Goal: Task Accomplishment & Management: Complete application form

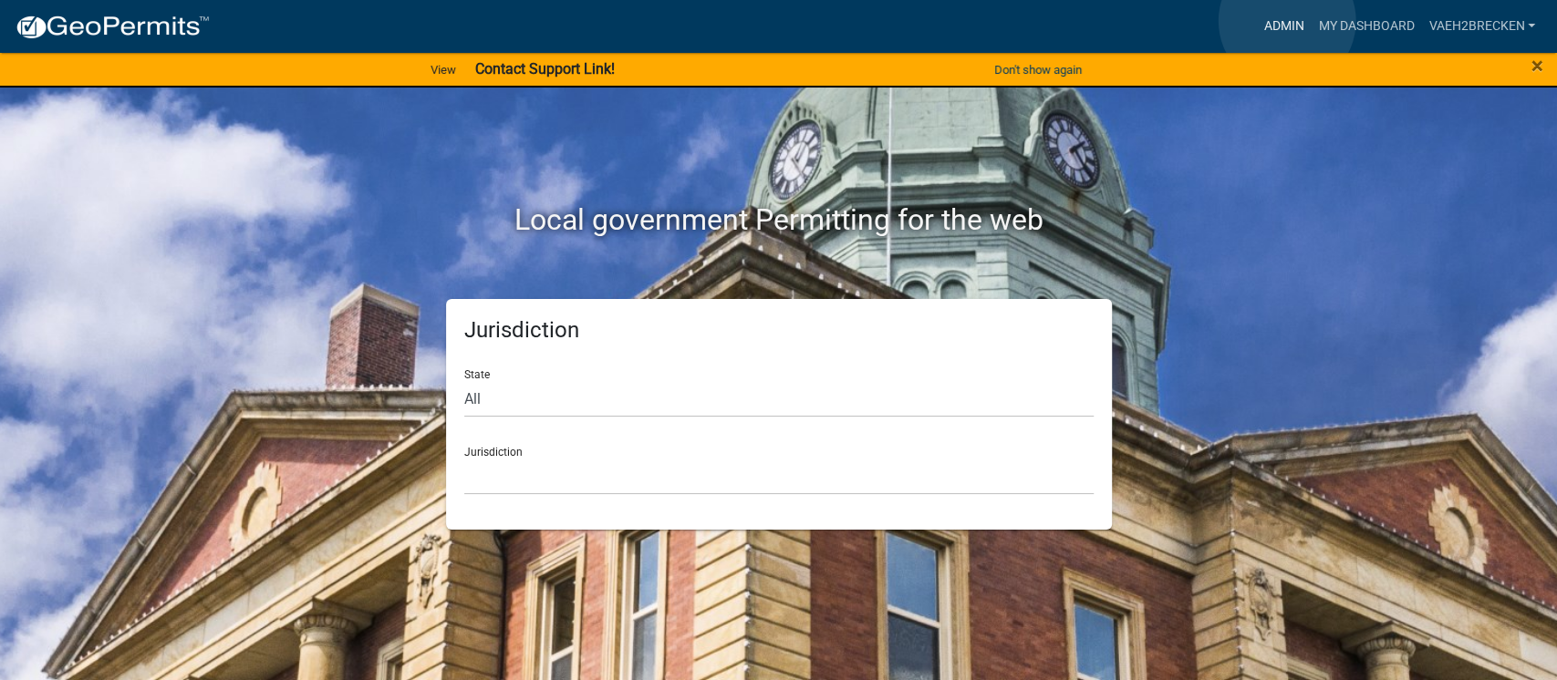
click at [1287, 21] on link "Admin" at bounding box center [1283, 26] width 55 height 35
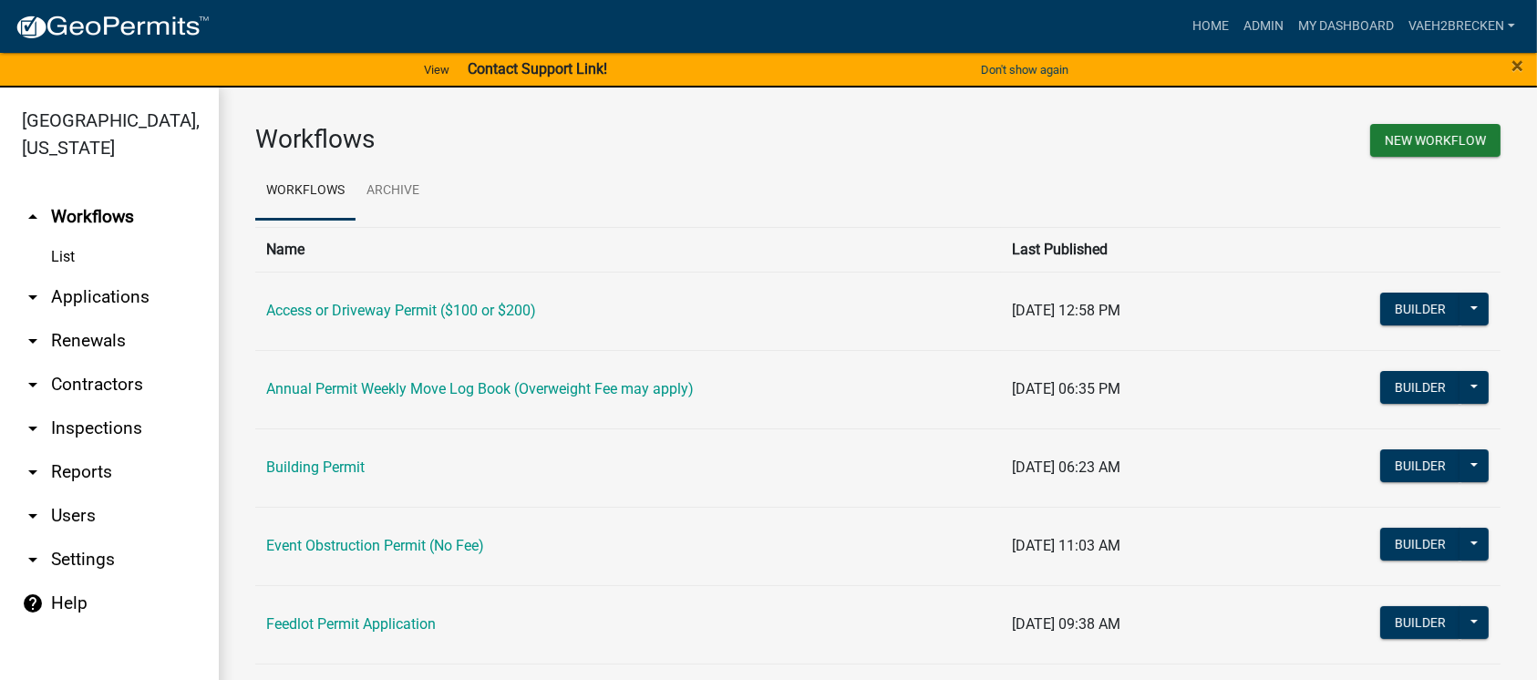
click at [109, 222] on link "arrow_drop_up Workflows" at bounding box center [109, 217] width 219 height 44
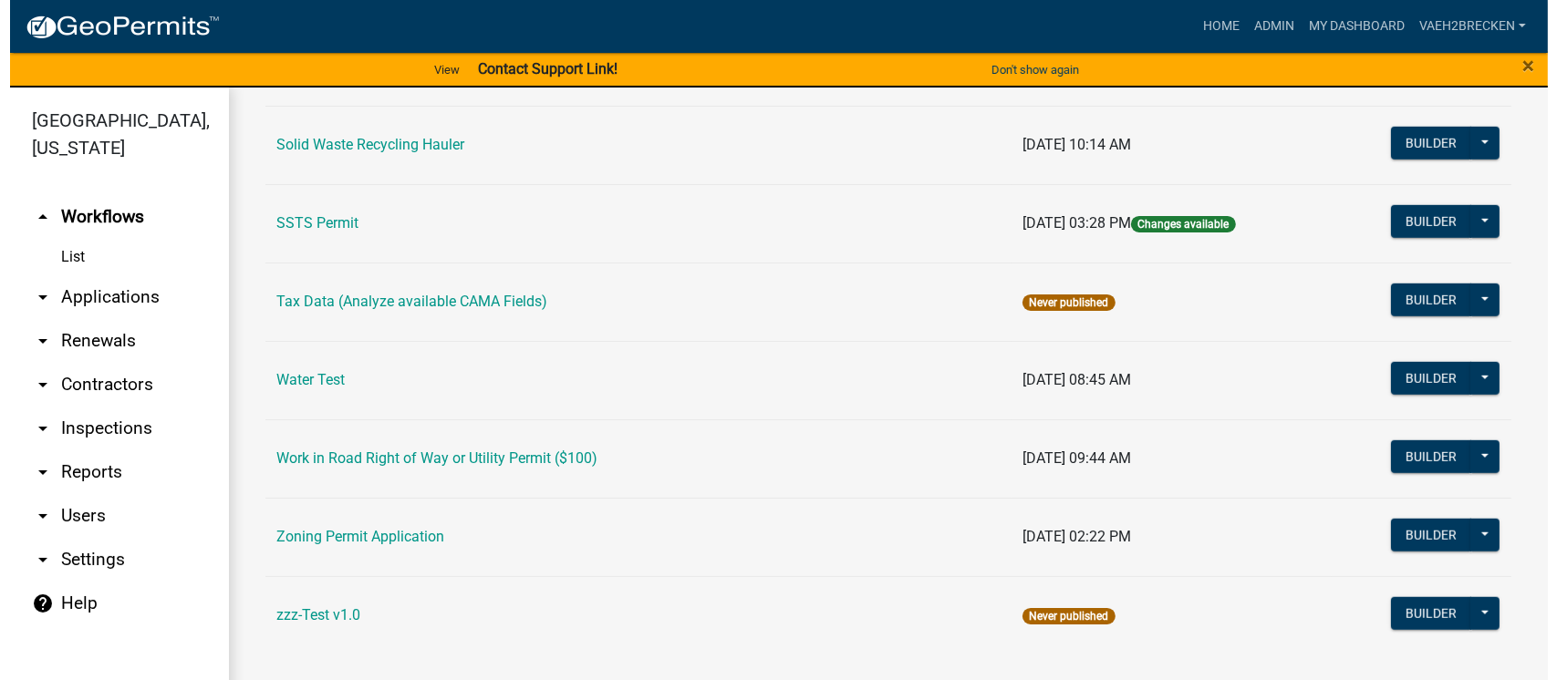
scroll to position [1342, 0]
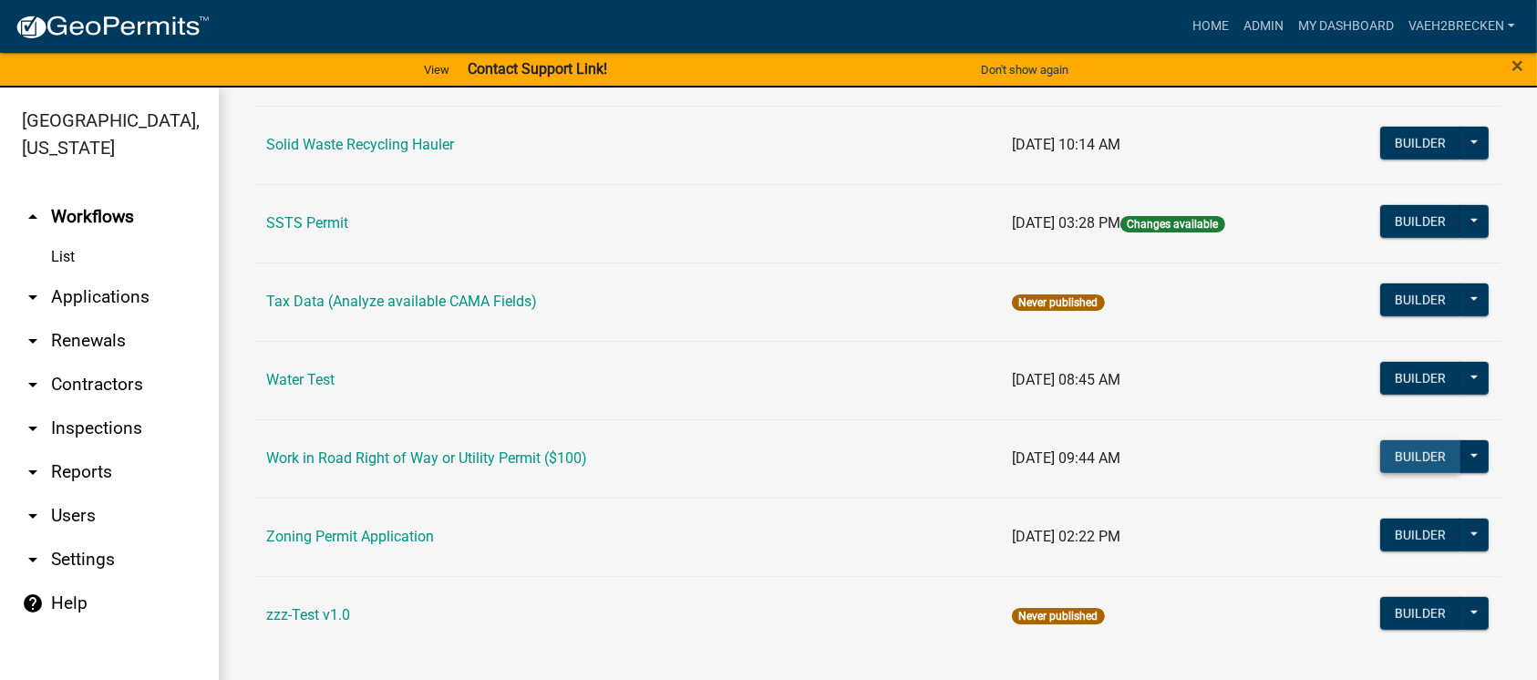
click at [1408, 452] on button "Builder" at bounding box center [1421, 456] width 80 height 33
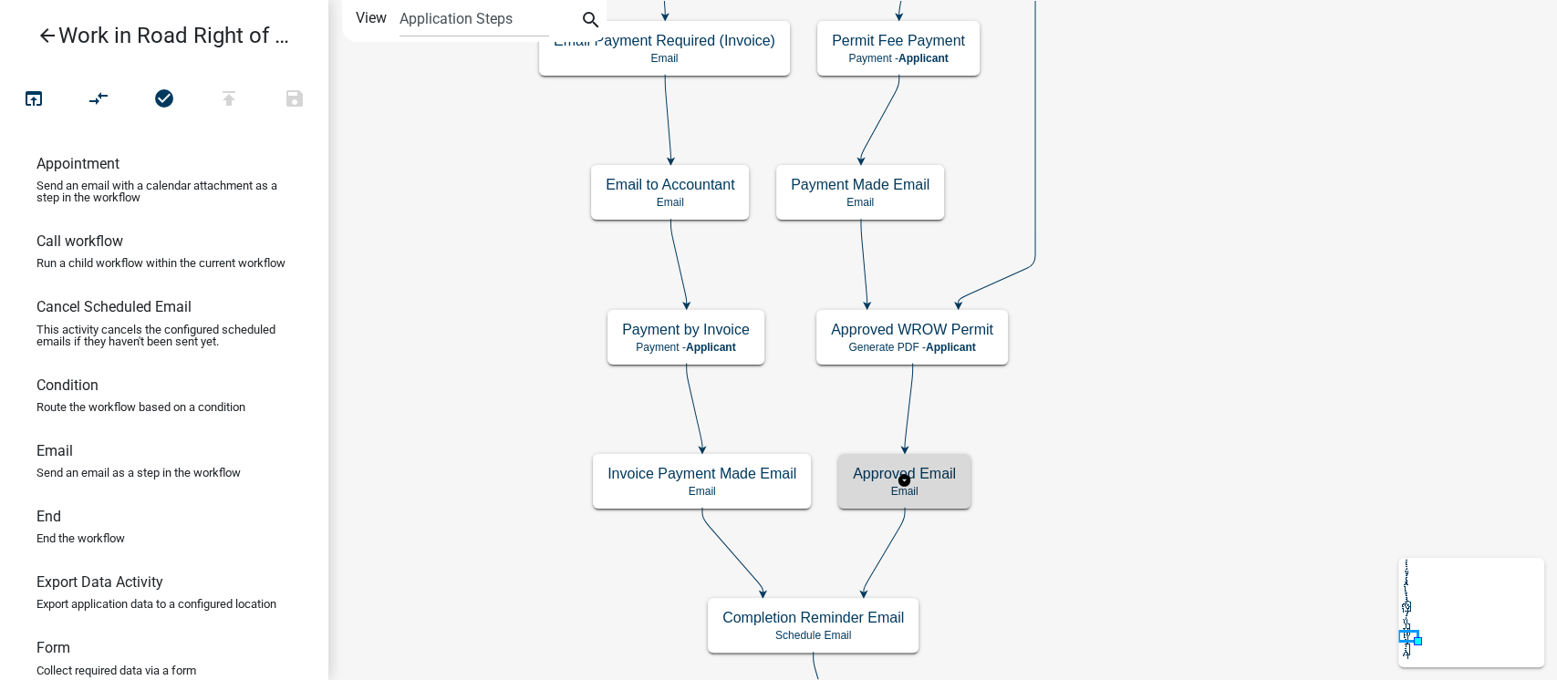
click at [936, 479] on h5 "Approved Email" at bounding box center [904, 473] width 103 height 17
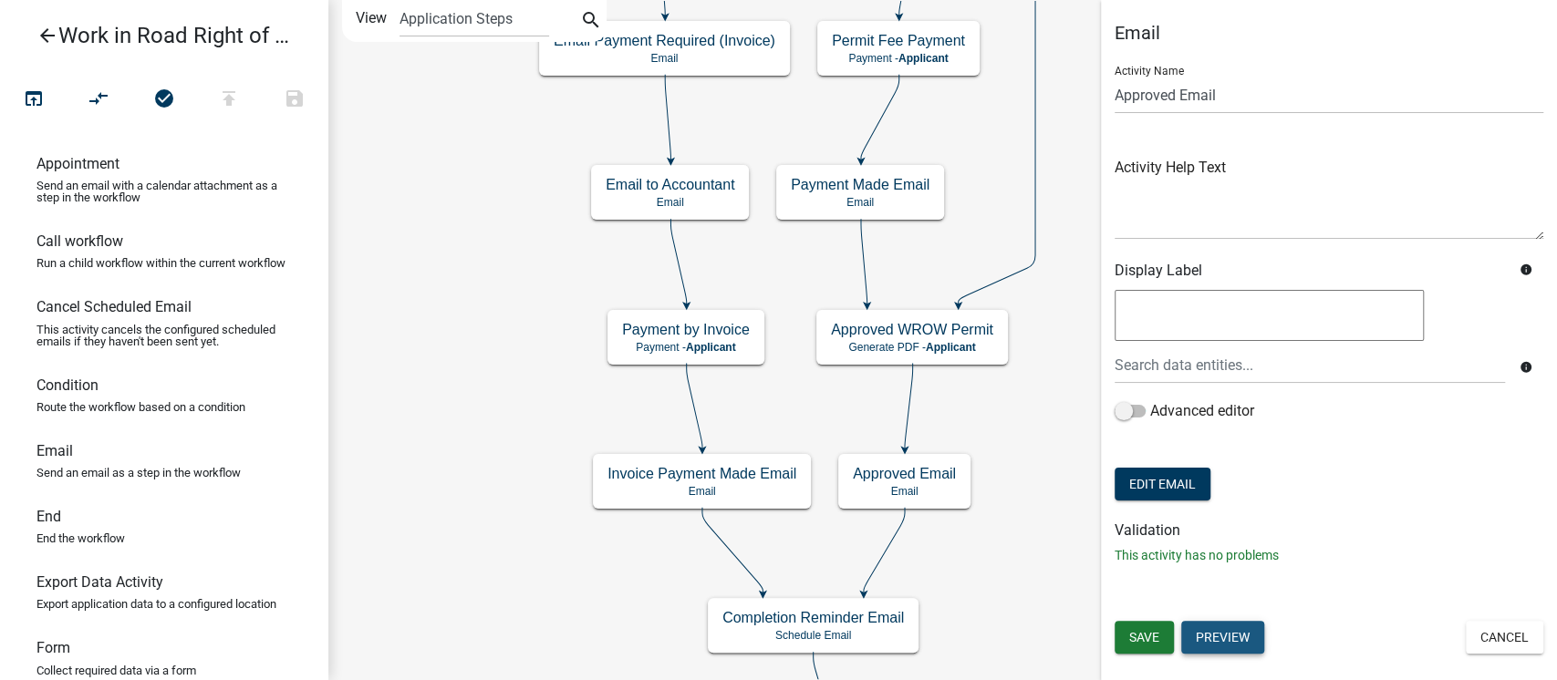
click at [1236, 637] on button "Preview" at bounding box center [1222, 637] width 83 height 33
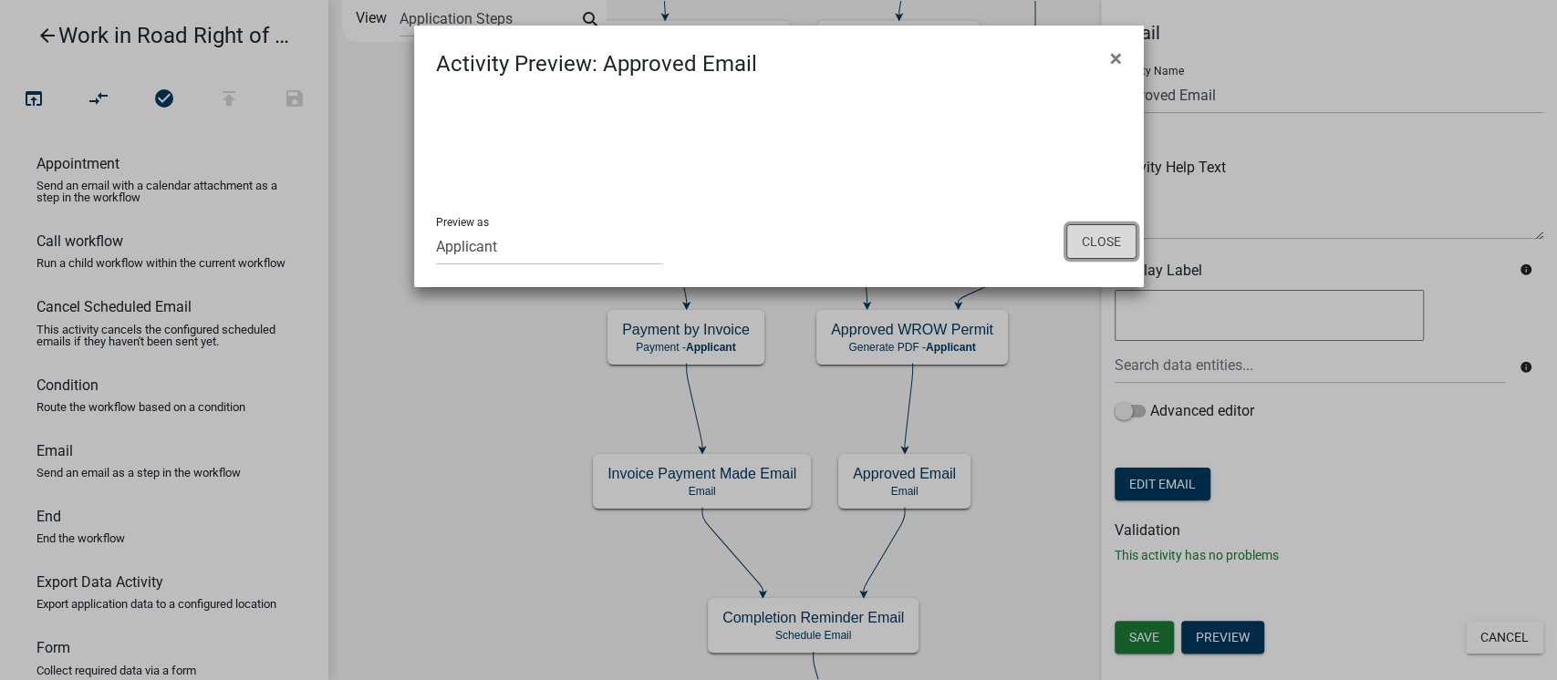
click at [1100, 234] on button "Close" at bounding box center [1101, 241] width 70 height 35
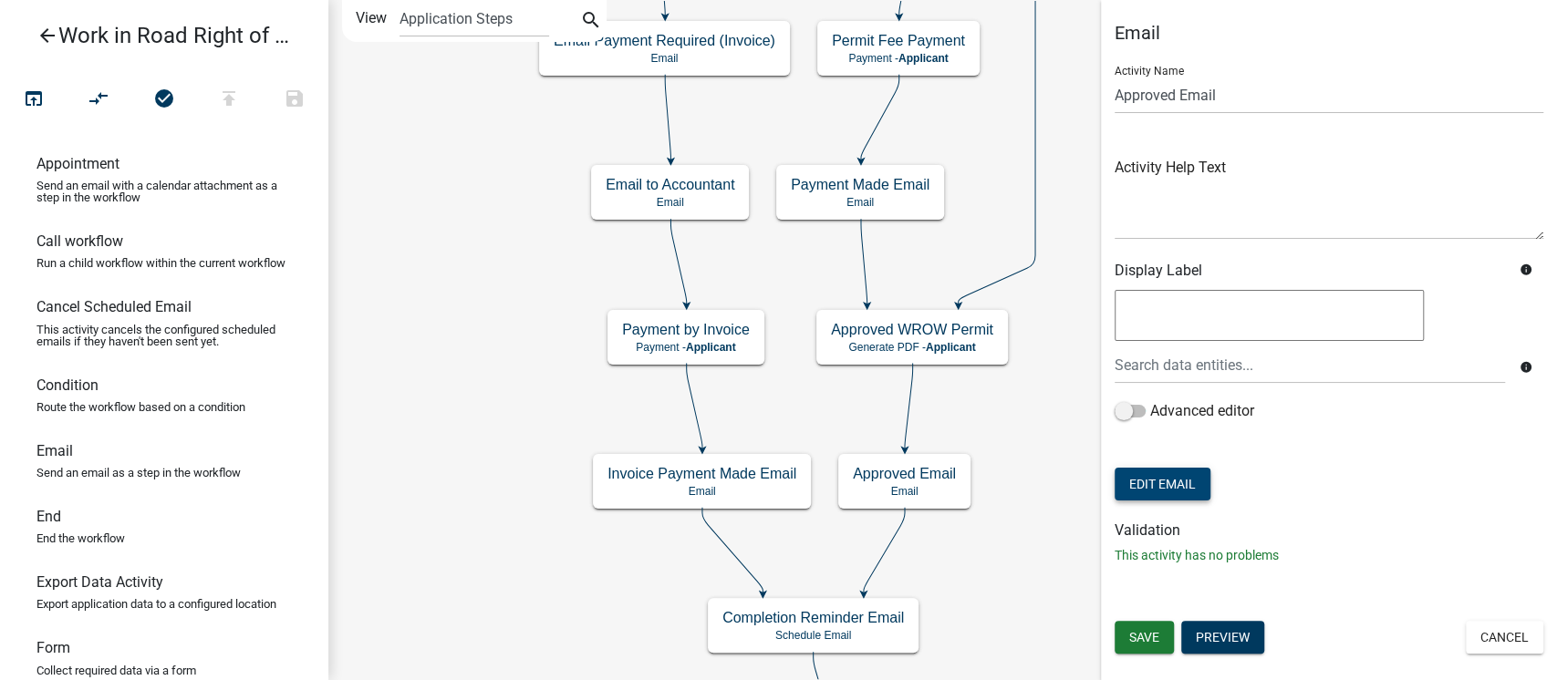
click at [1169, 487] on button "Edit Email" at bounding box center [1162, 484] width 96 height 33
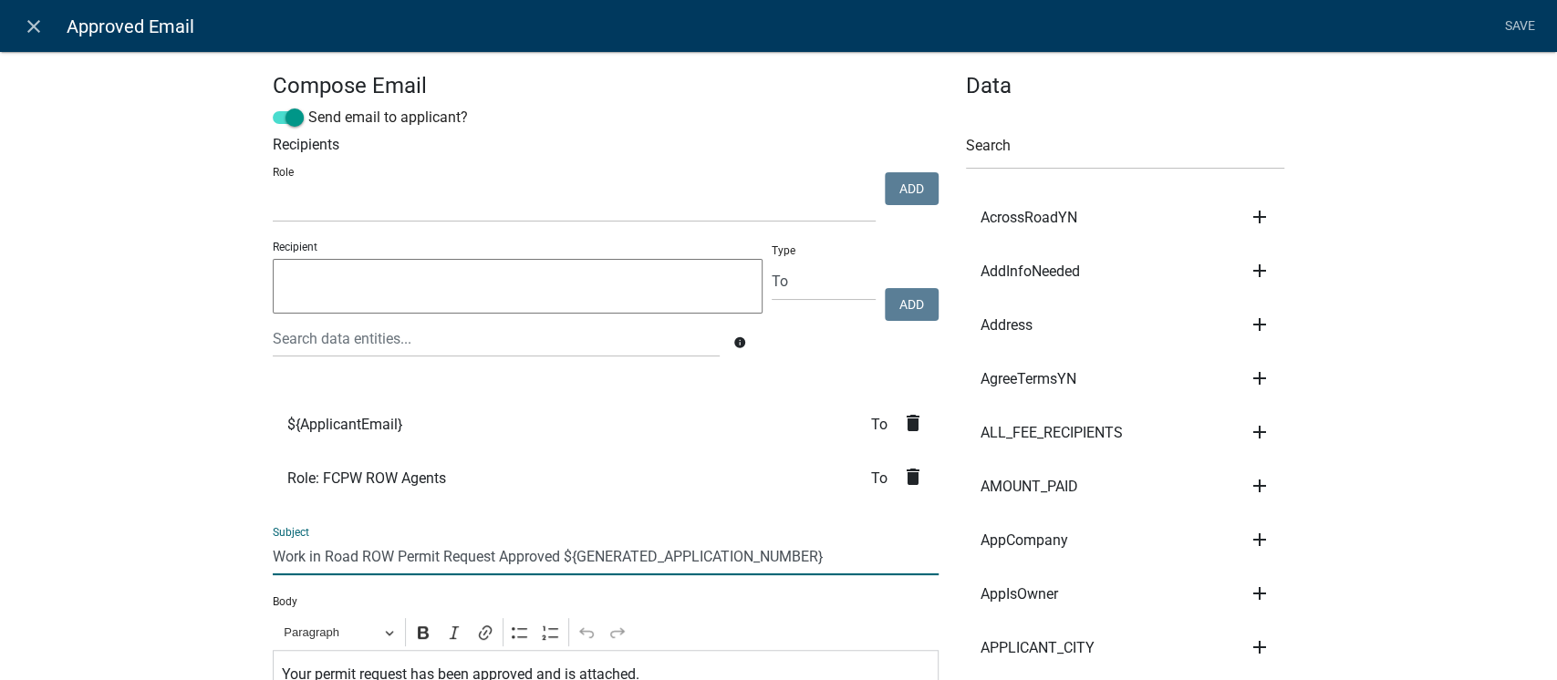
click at [538, 547] on input "Work in Road ROW Permit Request Approved ${GENERATED_APPLICATION_NUMBER}" at bounding box center [606, 556] width 666 height 37
drag, startPoint x: 549, startPoint y: 557, endPoint x: 263, endPoint y: 558, distance: 286.3
click at [273, 558] on input "Work in Road ROW Permit Request Approved ${GENERATED_APPLICATION_NUMBER}" at bounding box center [606, 556] width 666 height 37
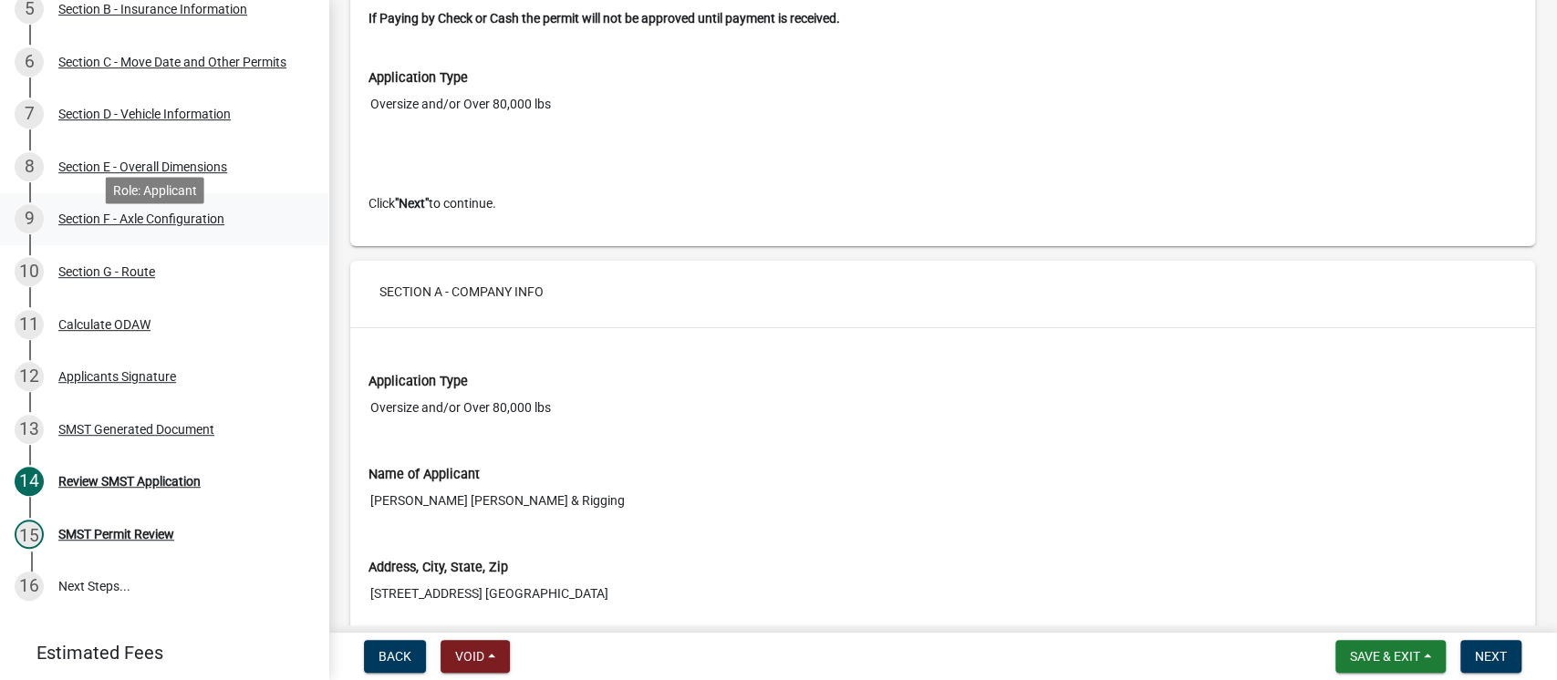
scroll to position [487, 0]
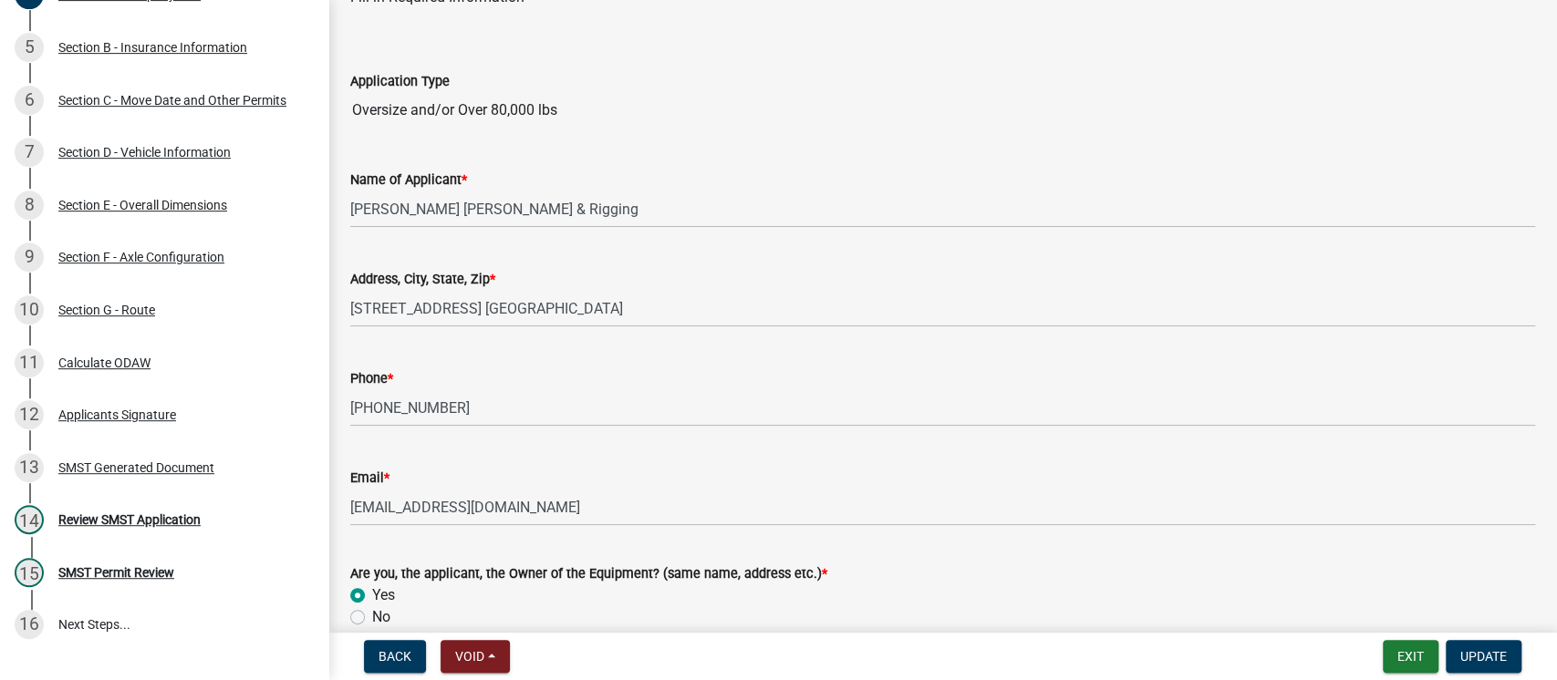
scroll to position [121, 0]
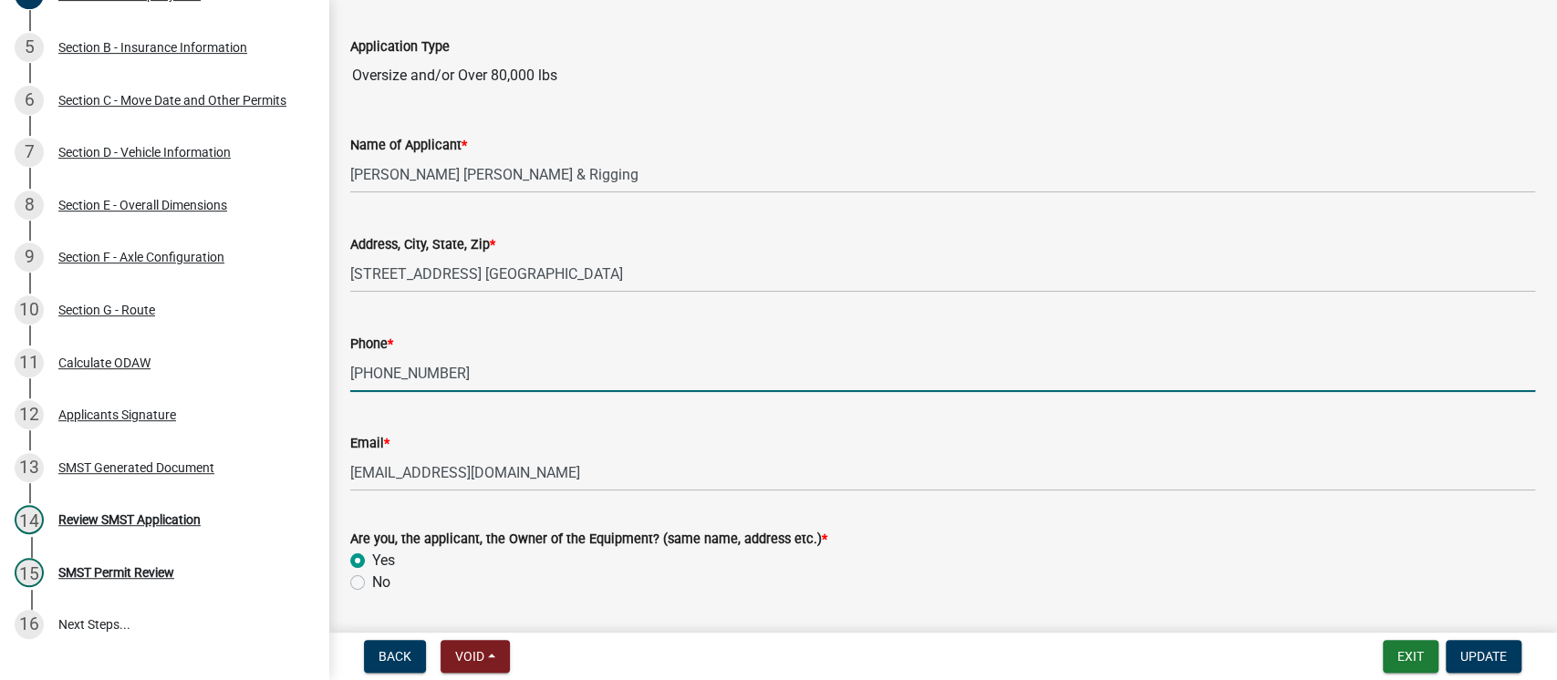
drag, startPoint x: 462, startPoint y: 368, endPoint x: 343, endPoint y: 372, distance: 119.5
click at [343, 372] on div "Phone * [PHONE_NUMBER]" at bounding box center [942, 349] width 1212 height 85
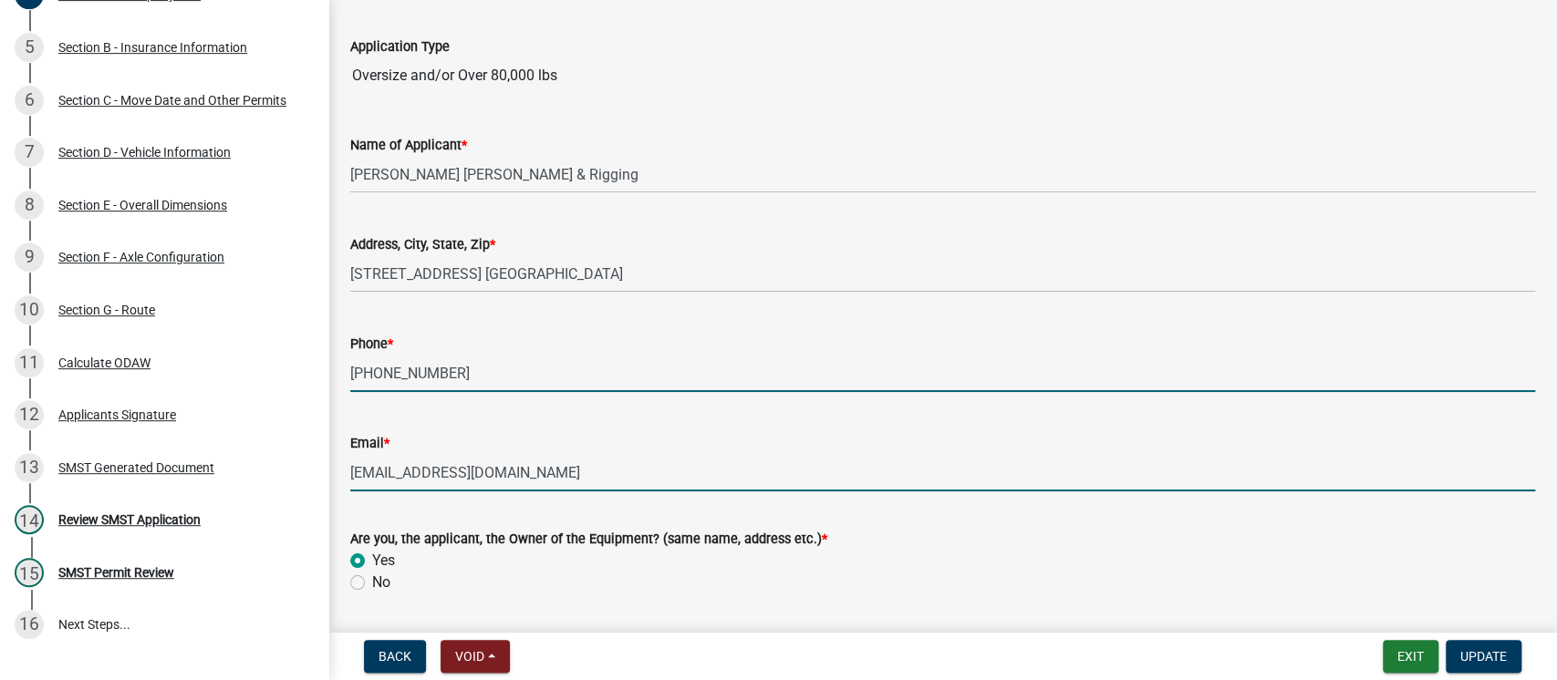
click at [643, 471] on input "[EMAIL_ADDRESS][DOMAIN_NAME]" at bounding box center [942, 472] width 1185 height 37
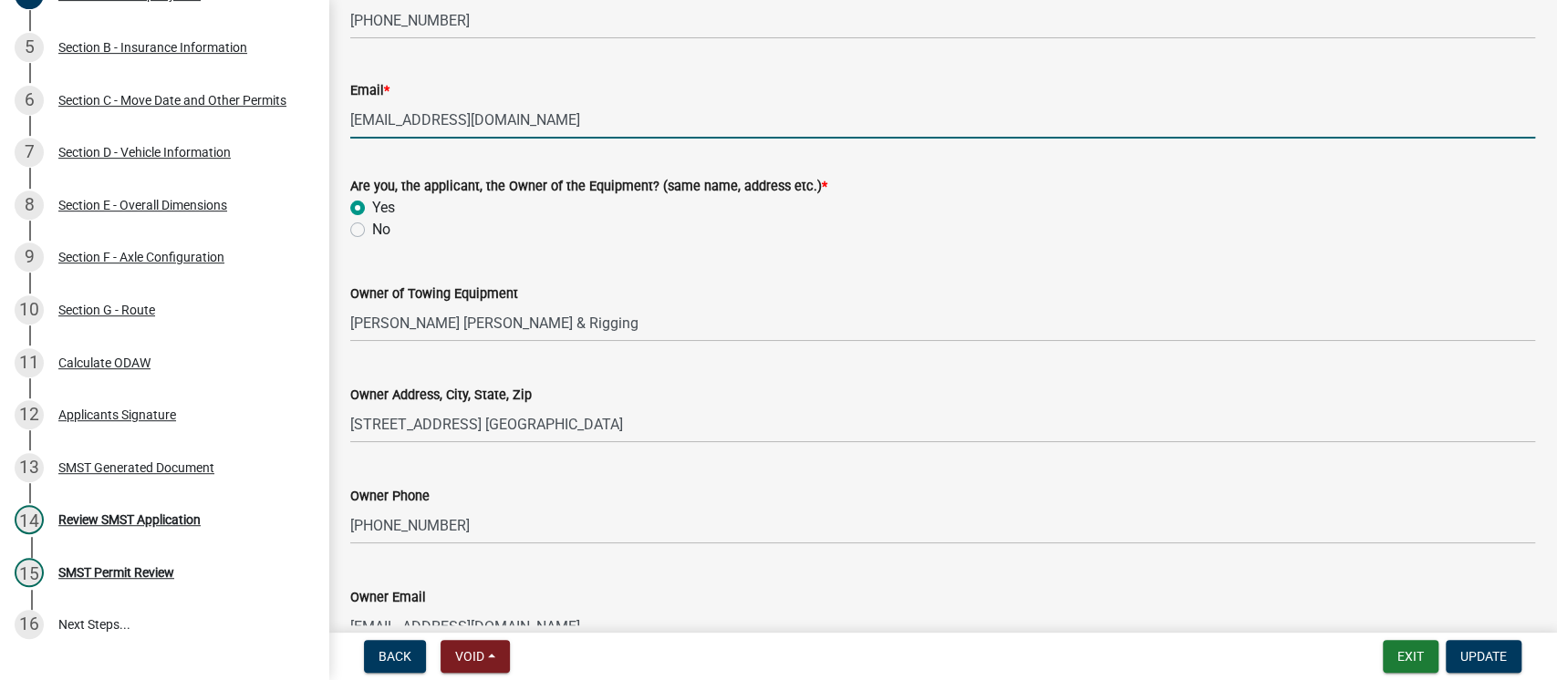
scroll to position [581, 0]
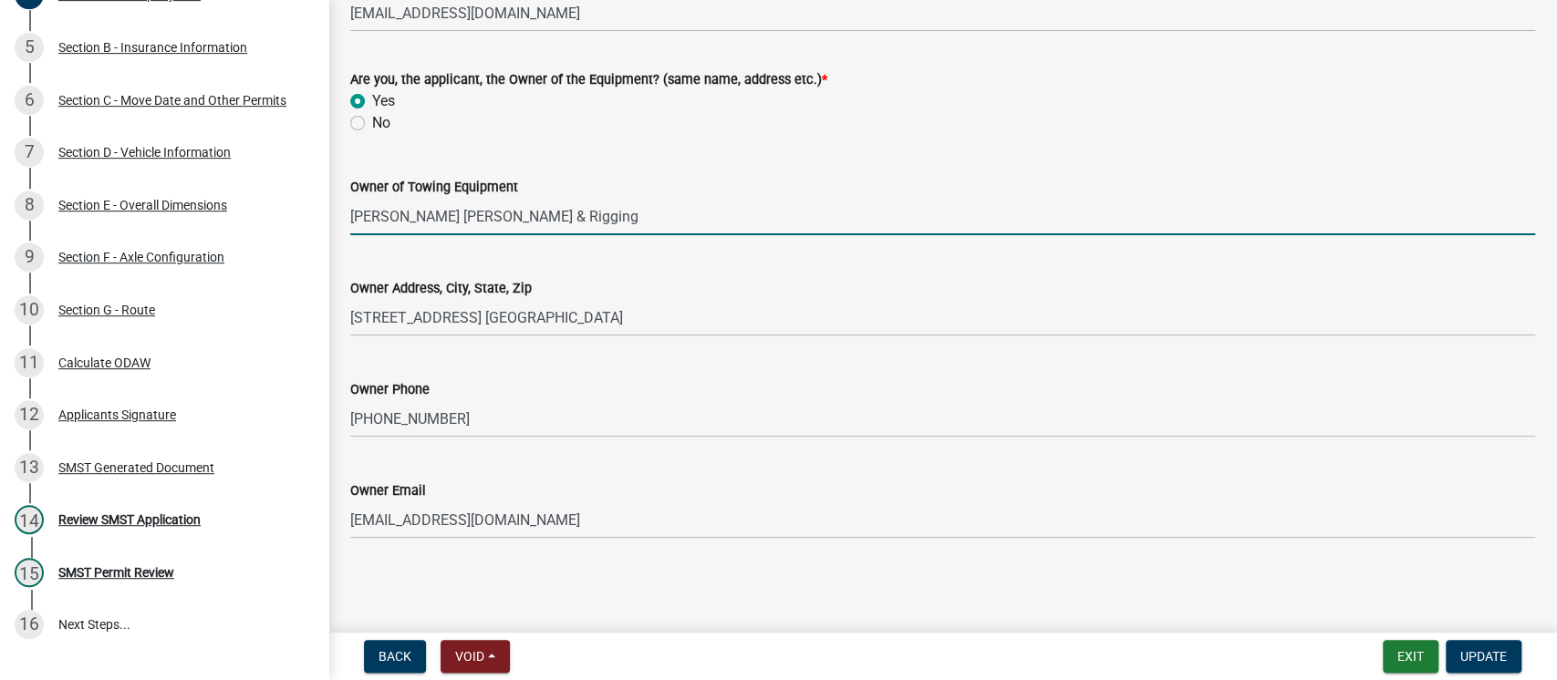
click at [668, 222] on input "[PERSON_NAME] [PERSON_NAME] & Rigging" at bounding box center [942, 216] width 1185 height 37
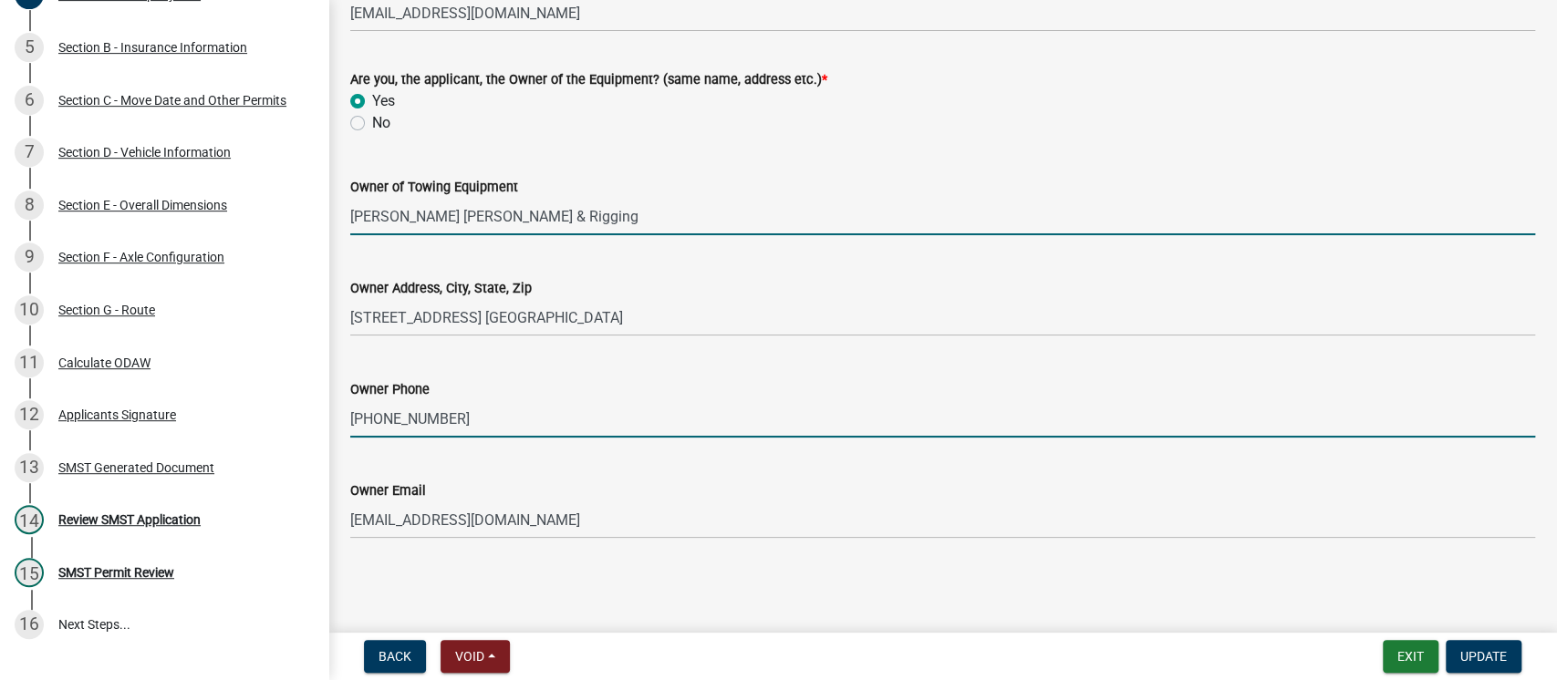
click at [650, 406] on input "[PHONE_NUMBER]" at bounding box center [942, 418] width 1185 height 37
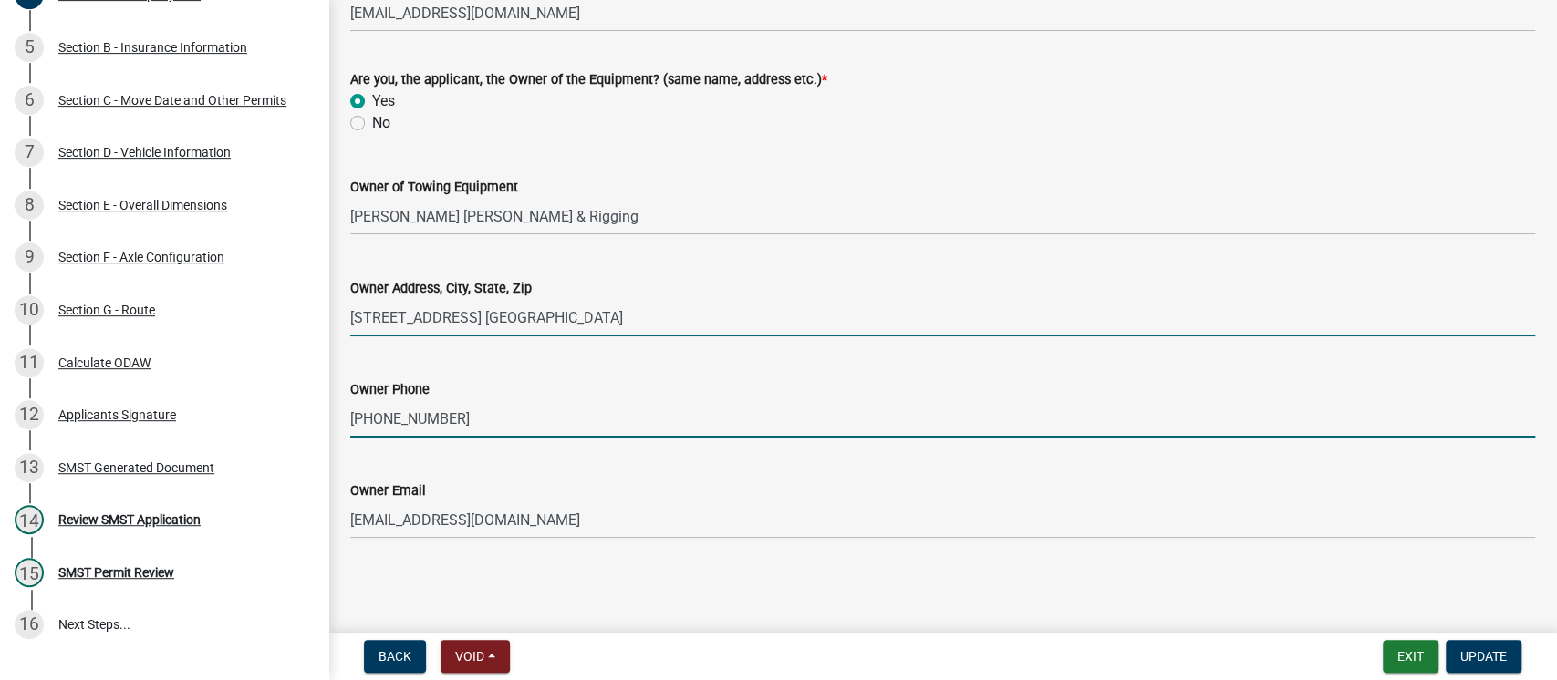
click at [667, 312] on input "[STREET_ADDRESS] [GEOGRAPHIC_DATA]" at bounding box center [942, 317] width 1185 height 37
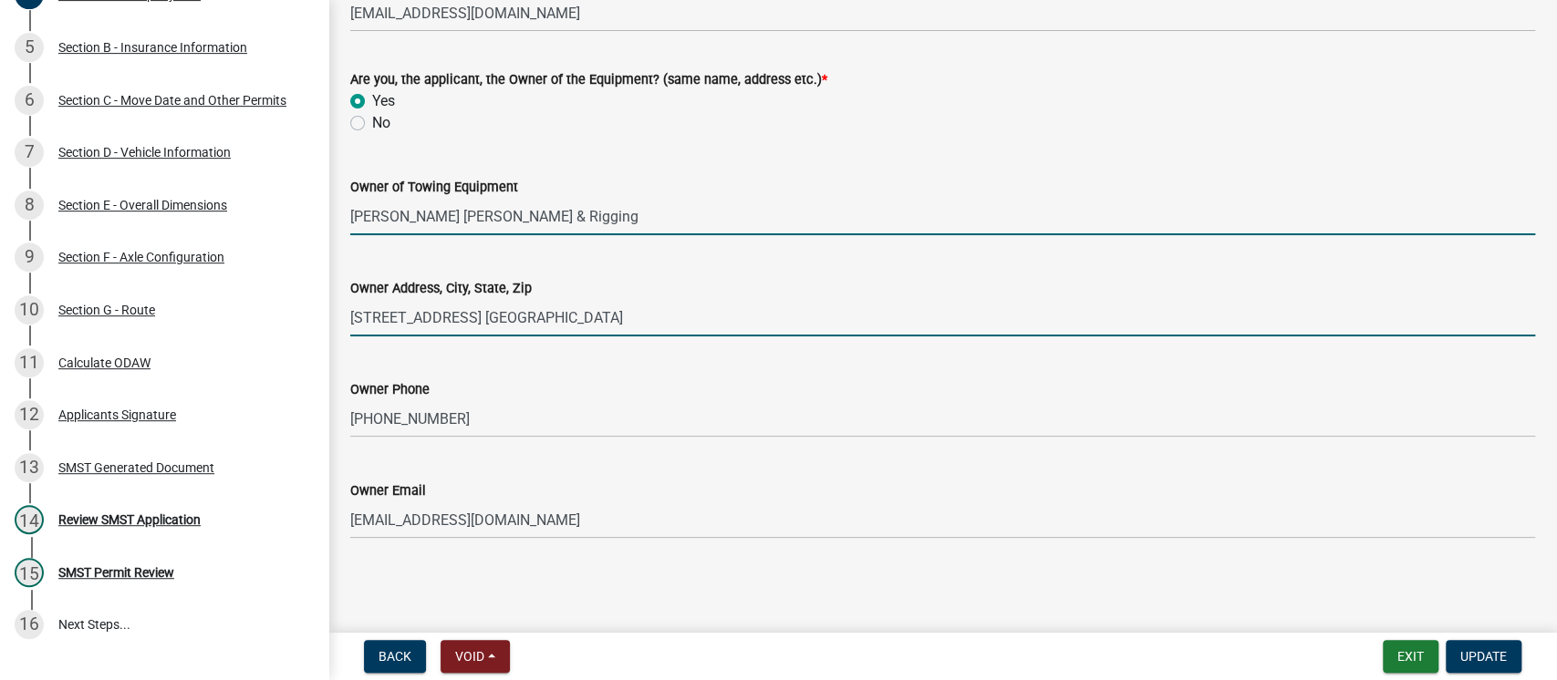
click at [605, 211] on input "[PERSON_NAME] [PERSON_NAME] & Rigging" at bounding box center [942, 216] width 1185 height 37
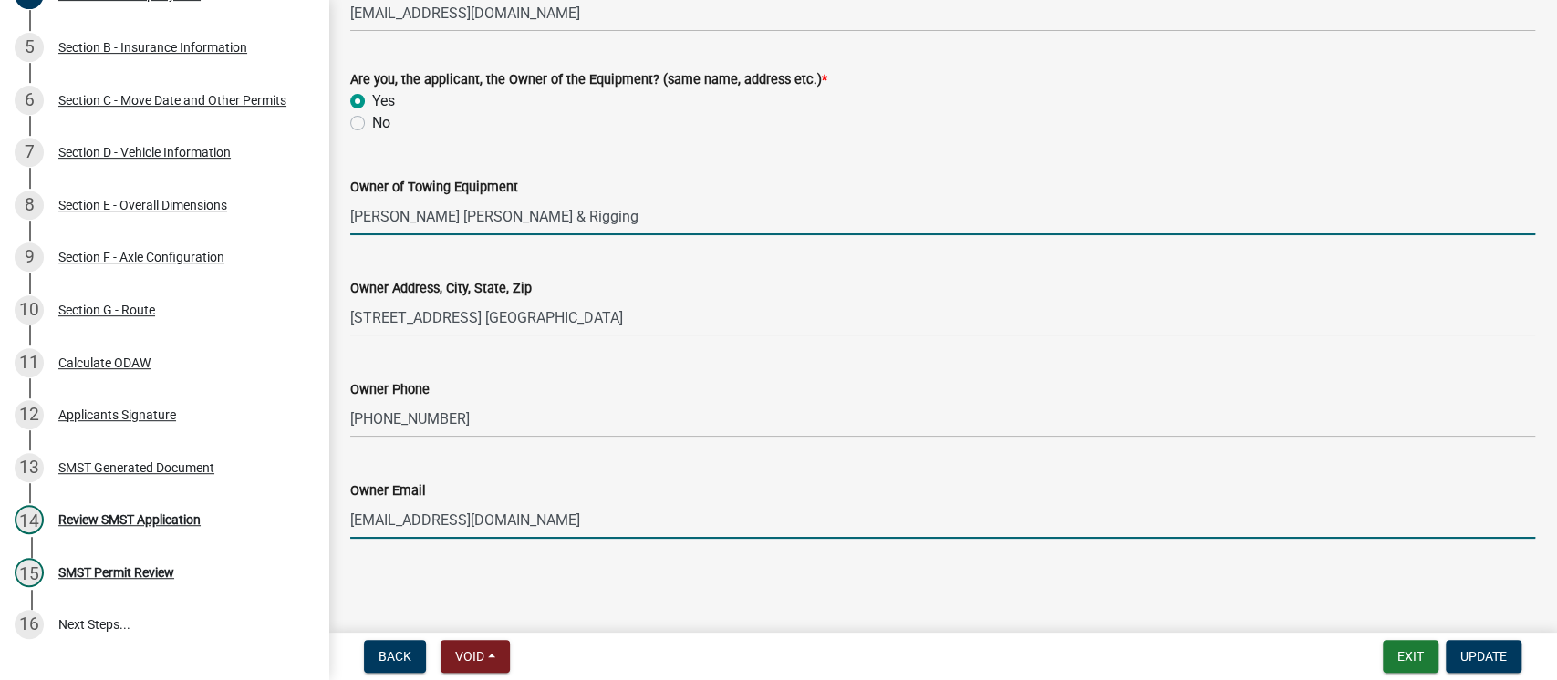
click at [647, 512] on input "[EMAIL_ADDRESS][DOMAIN_NAME]" at bounding box center [942, 520] width 1185 height 37
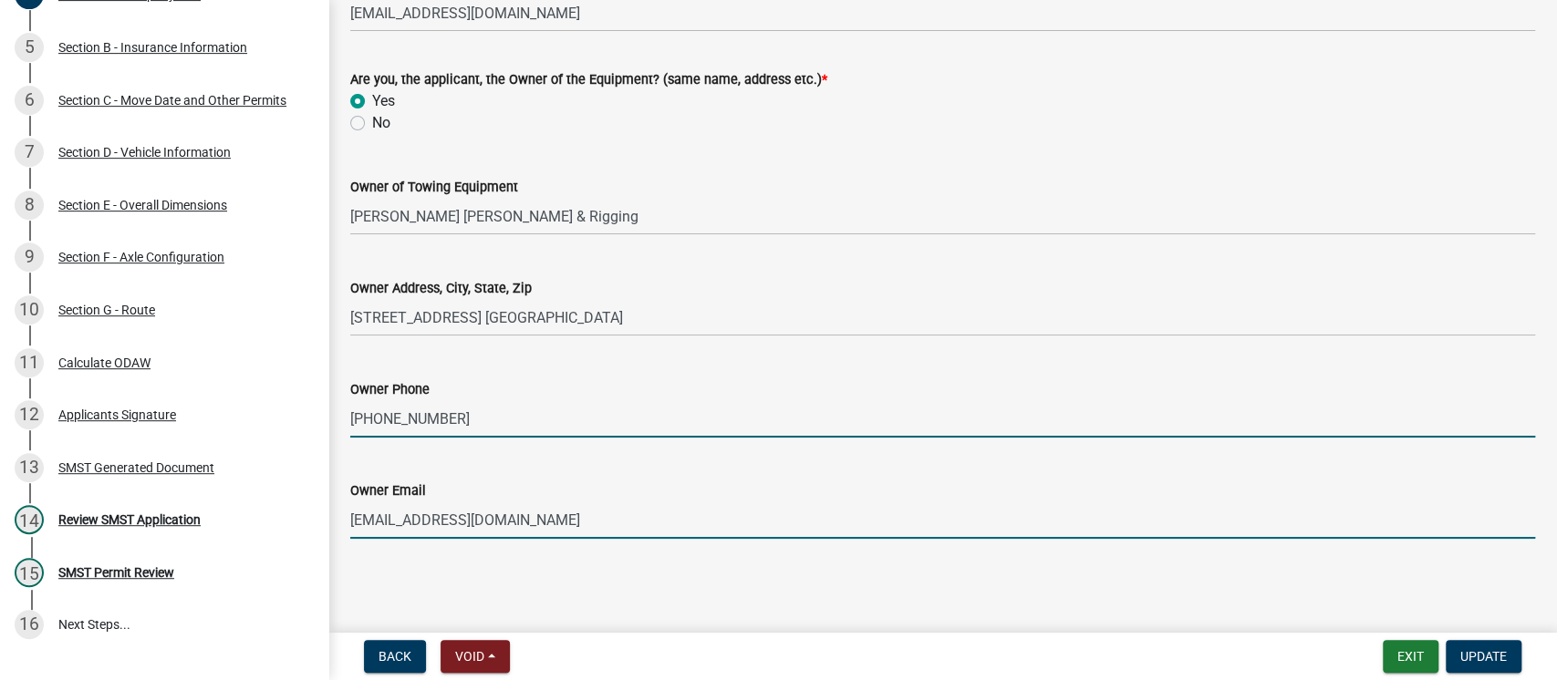
click at [616, 406] on input "[PHONE_NUMBER]" at bounding box center [942, 418] width 1185 height 37
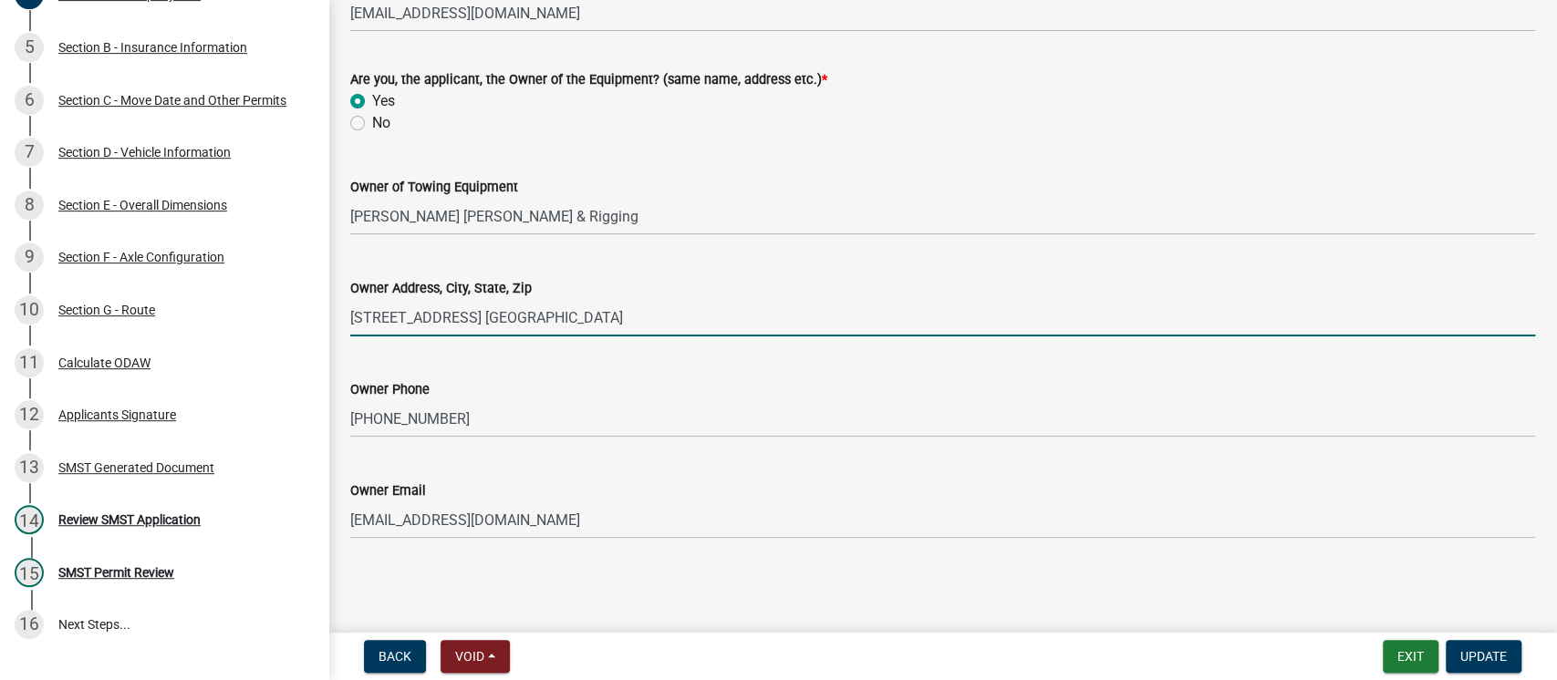
click at [681, 306] on input "[STREET_ADDRESS] [GEOGRAPHIC_DATA]" at bounding box center [942, 317] width 1185 height 37
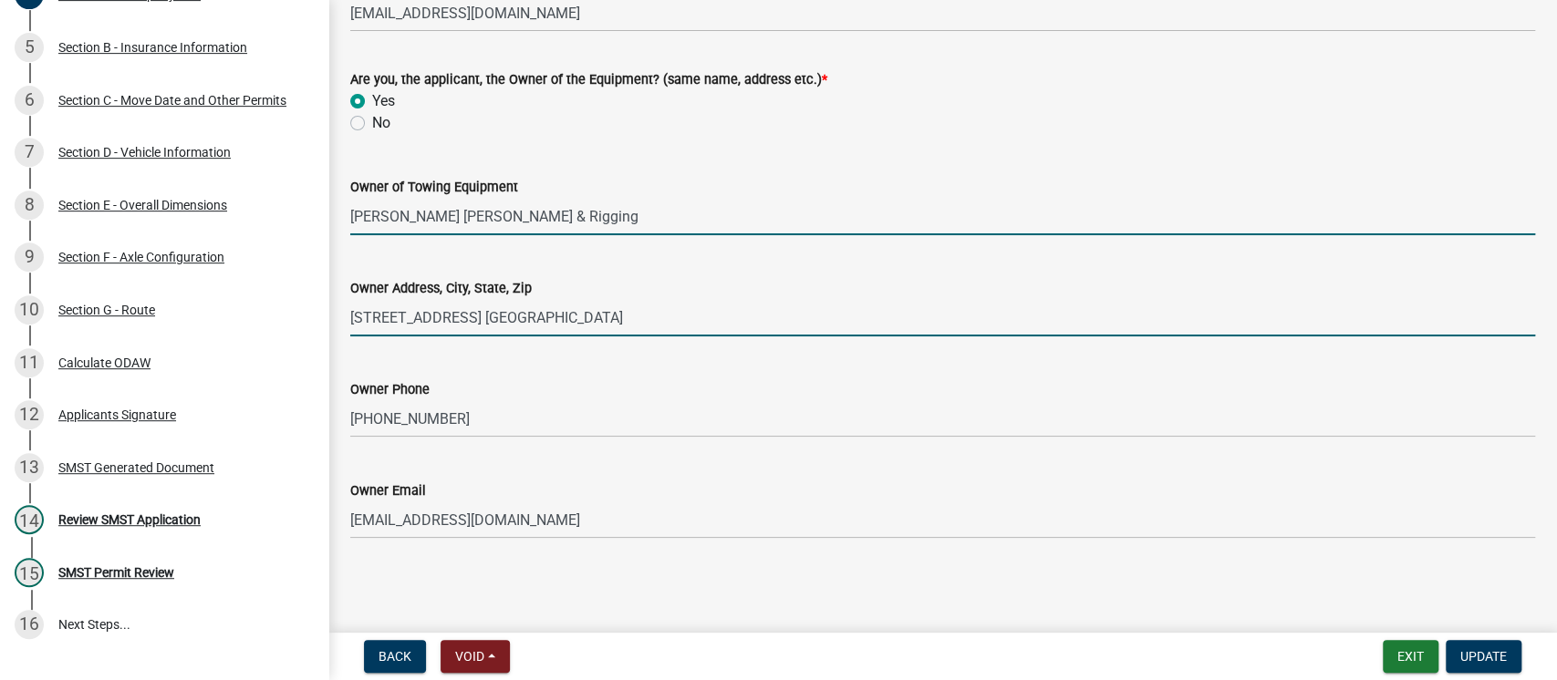
click at [626, 215] on input "[PERSON_NAME] [PERSON_NAME] & Rigging" at bounding box center [942, 216] width 1185 height 37
click at [717, 325] on input "[STREET_ADDRESS] [GEOGRAPHIC_DATA]" at bounding box center [942, 317] width 1185 height 37
click at [624, 216] on input "[PERSON_NAME] [PERSON_NAME] & Rigging" at bounding box center [942, 216] width 1185 height 37
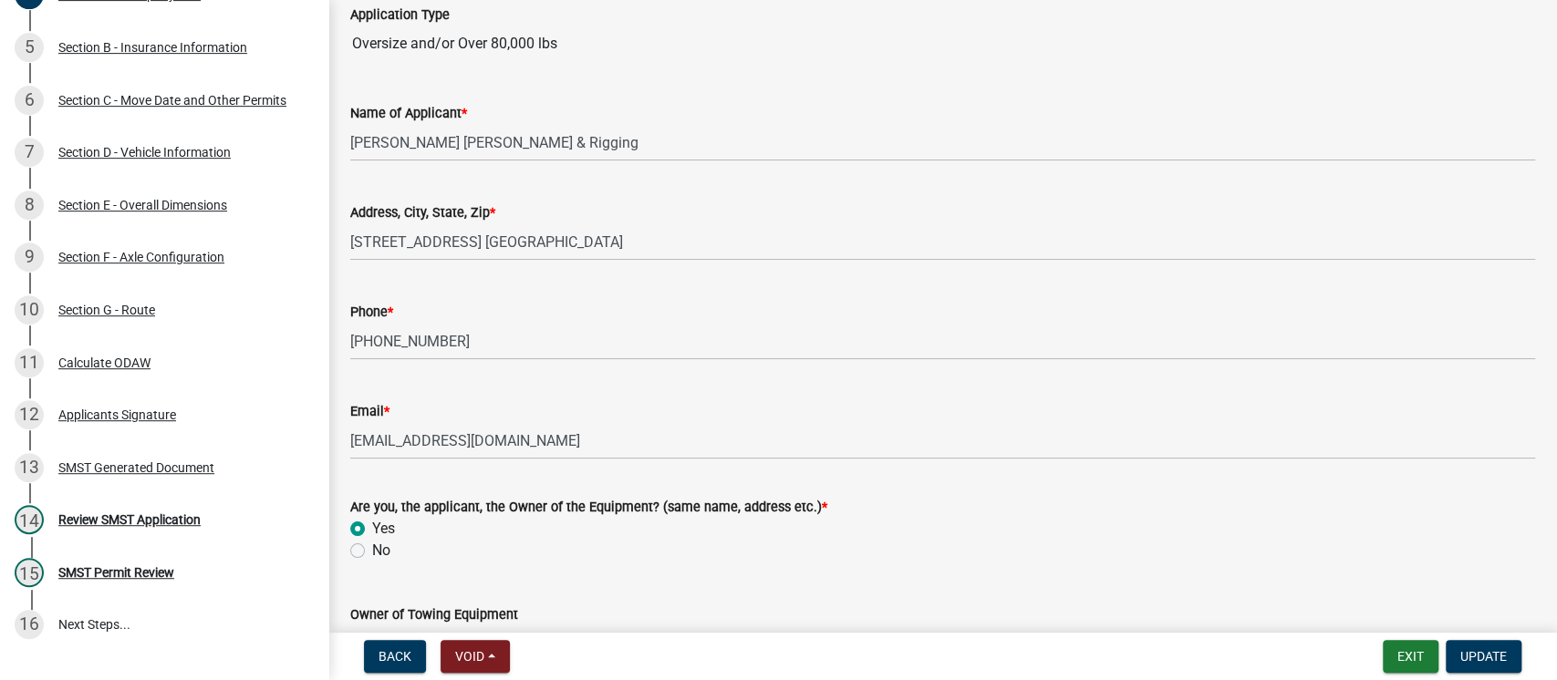
scroll to position [0, 0]
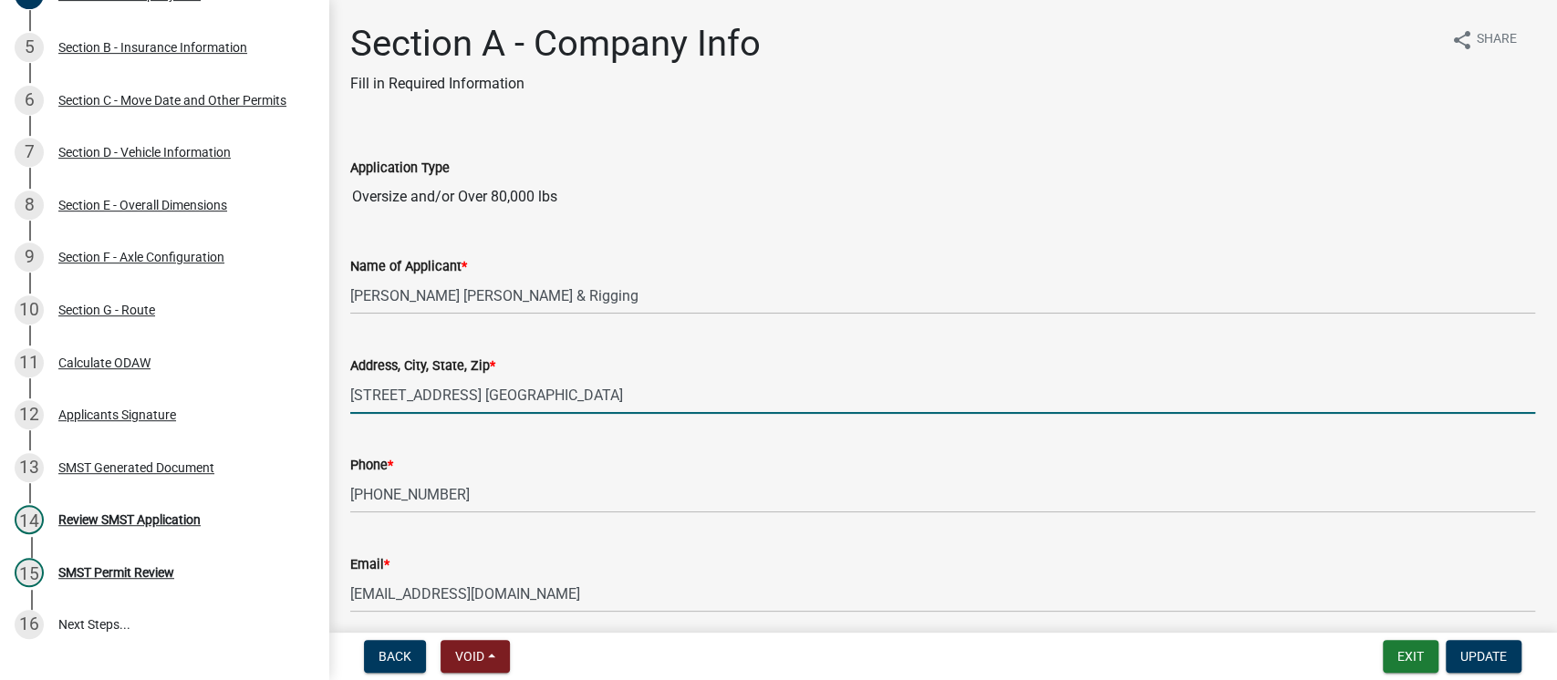
click at [662, 397] on input "[STREET_ADDRESS] [GEOGRAPHIC_DATA]" at bounding box center [942, 395] width 1185 height 37
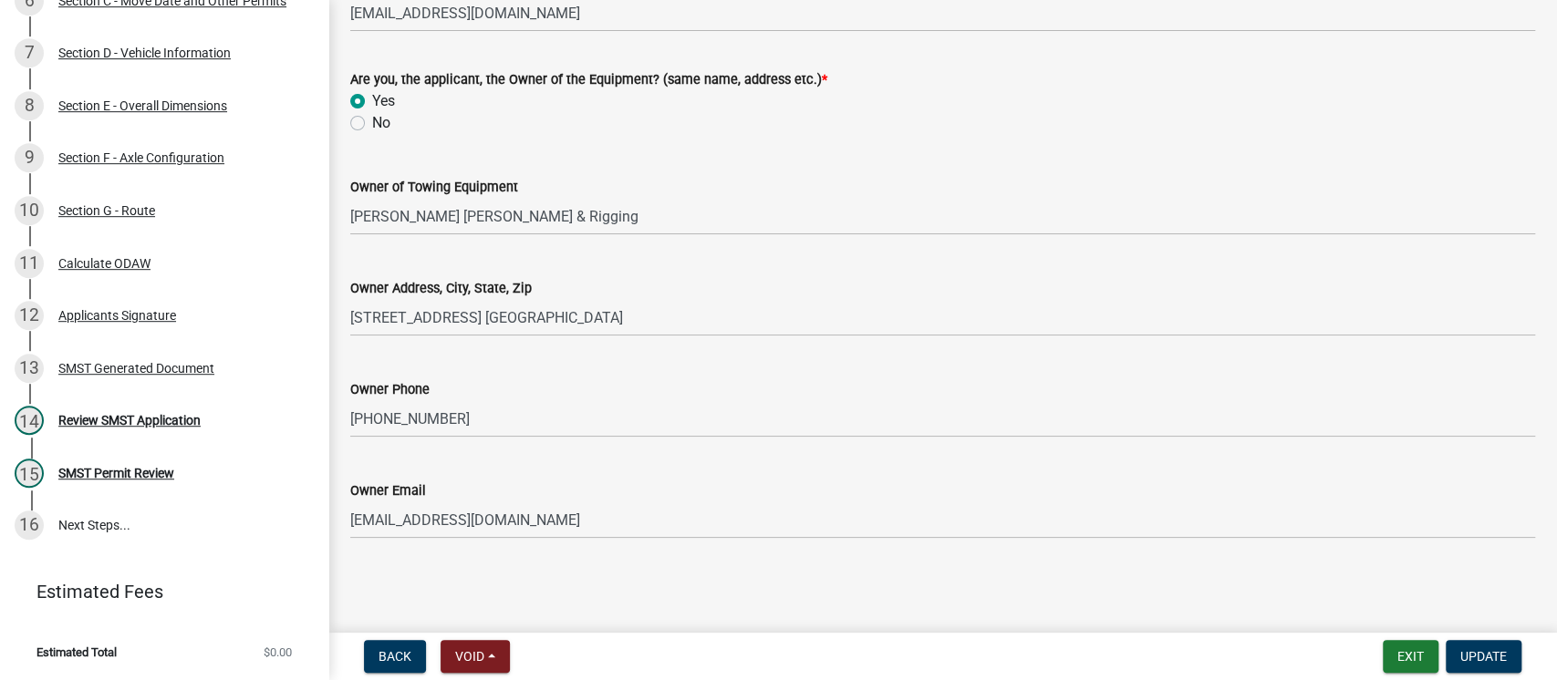
scroll to position [608, 0]
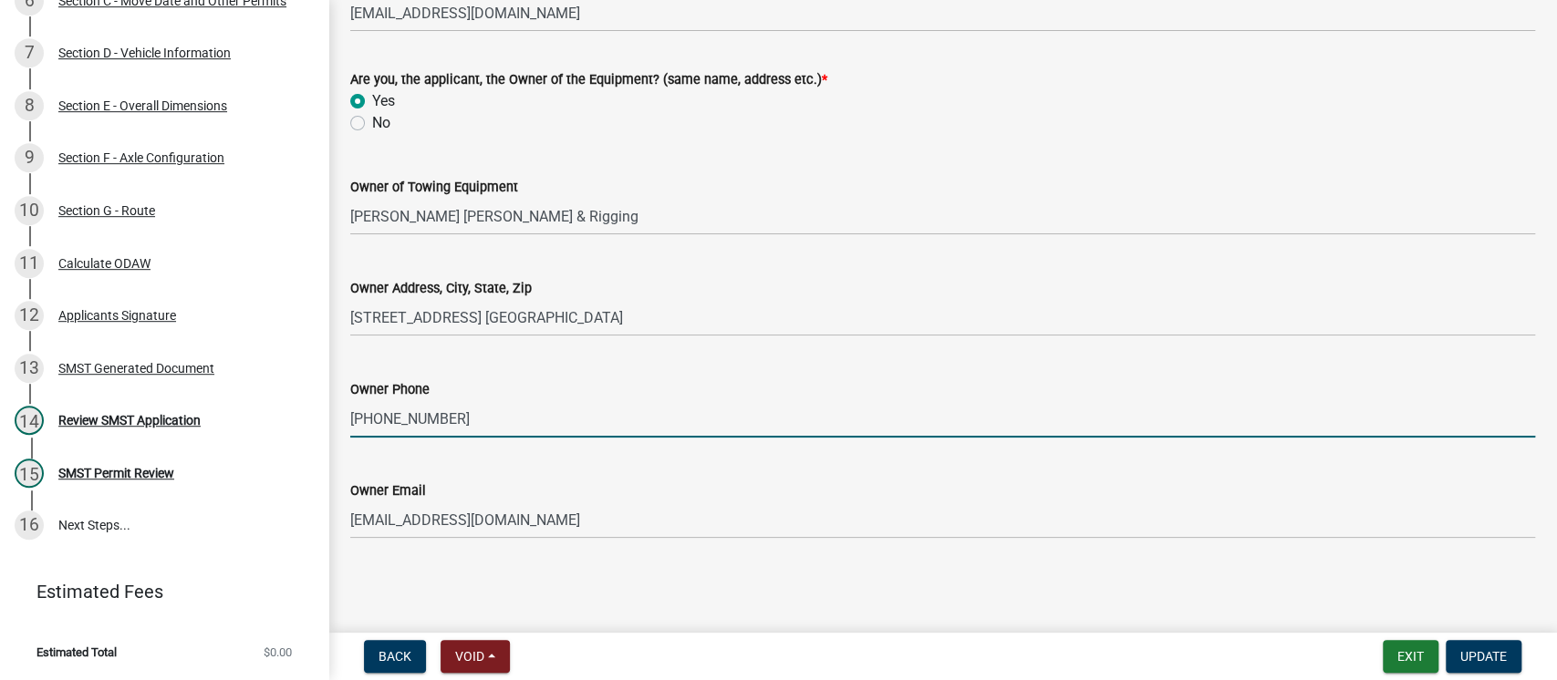
click at [840, 400] on input "[PHONE_NUMBER]" at bounding box center [942, 418] width 1185 height 37
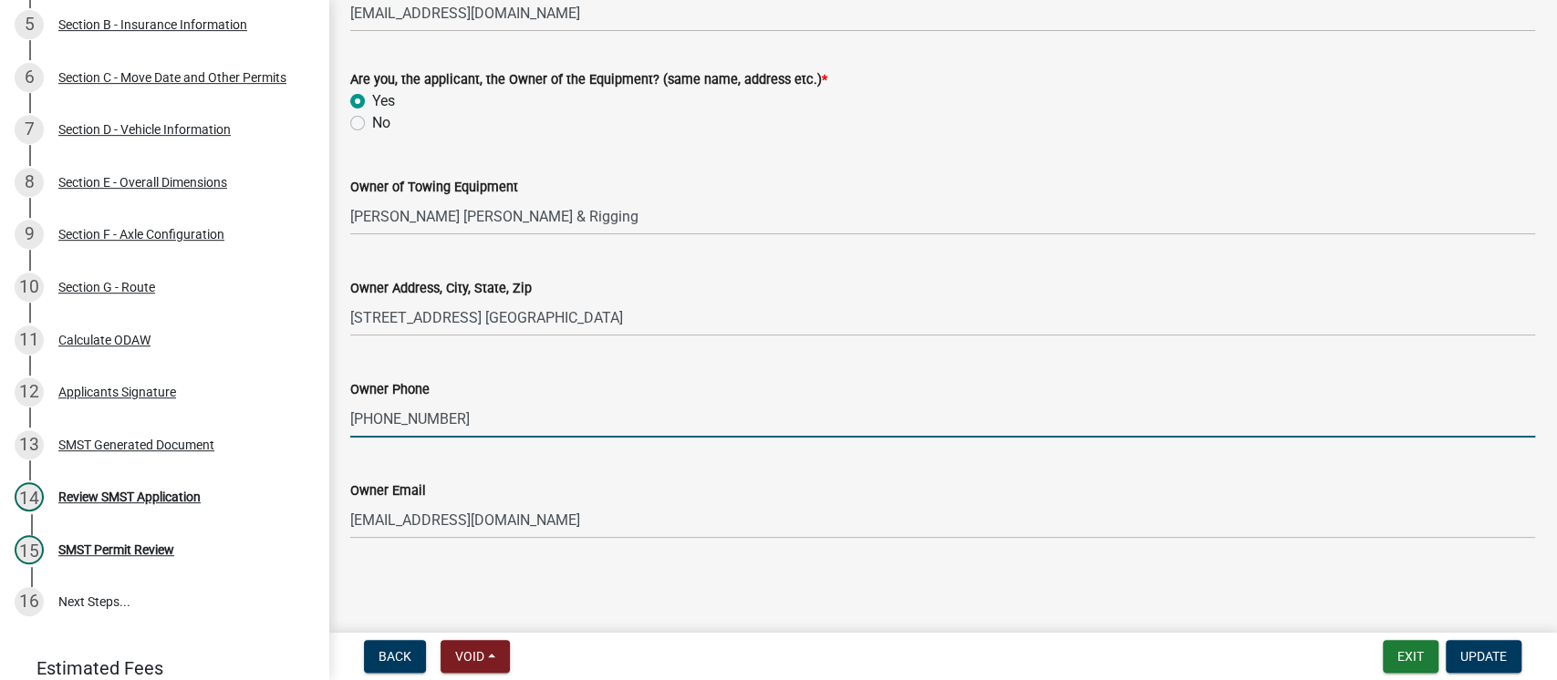
scroll to position [525, 0]
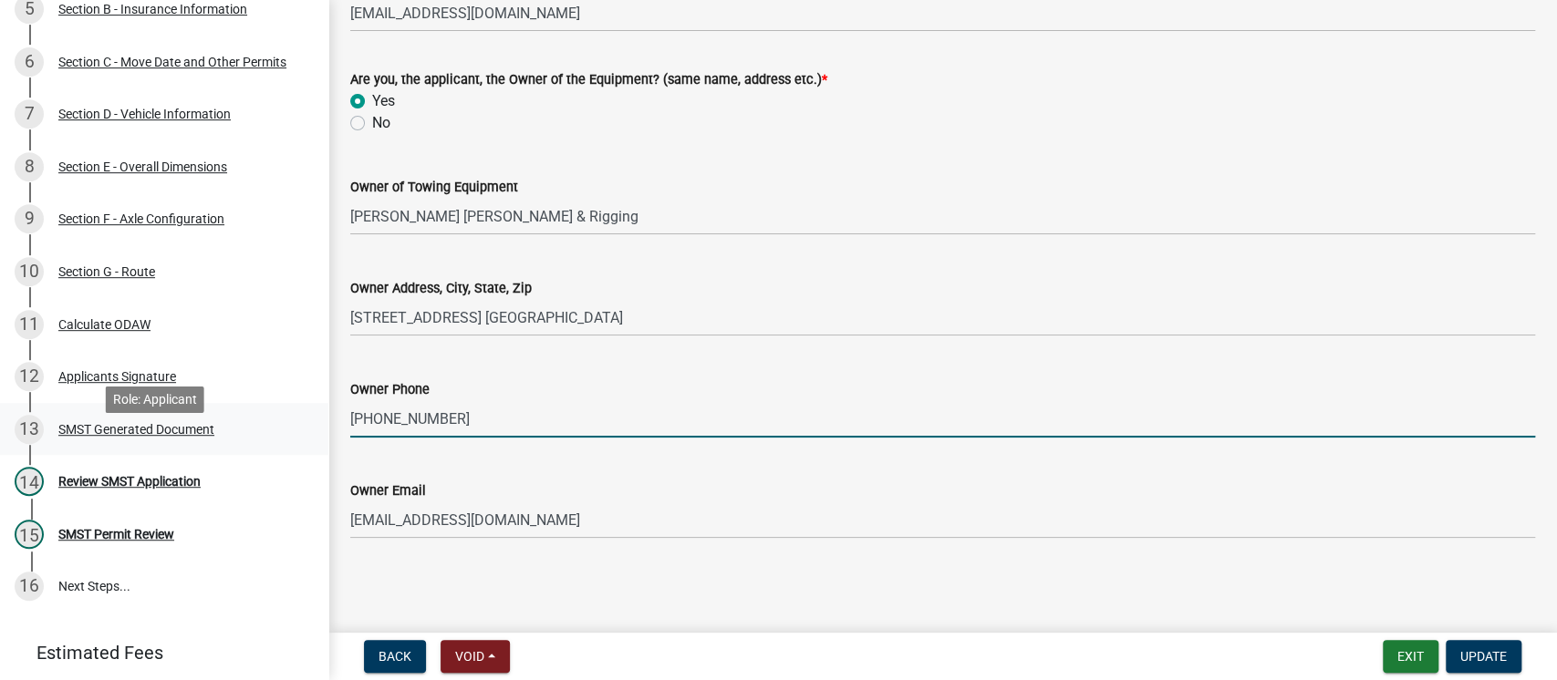
click at [124, 436] on div "SMST Generated Document" at bounding box center [136, 429] width 156 height 13
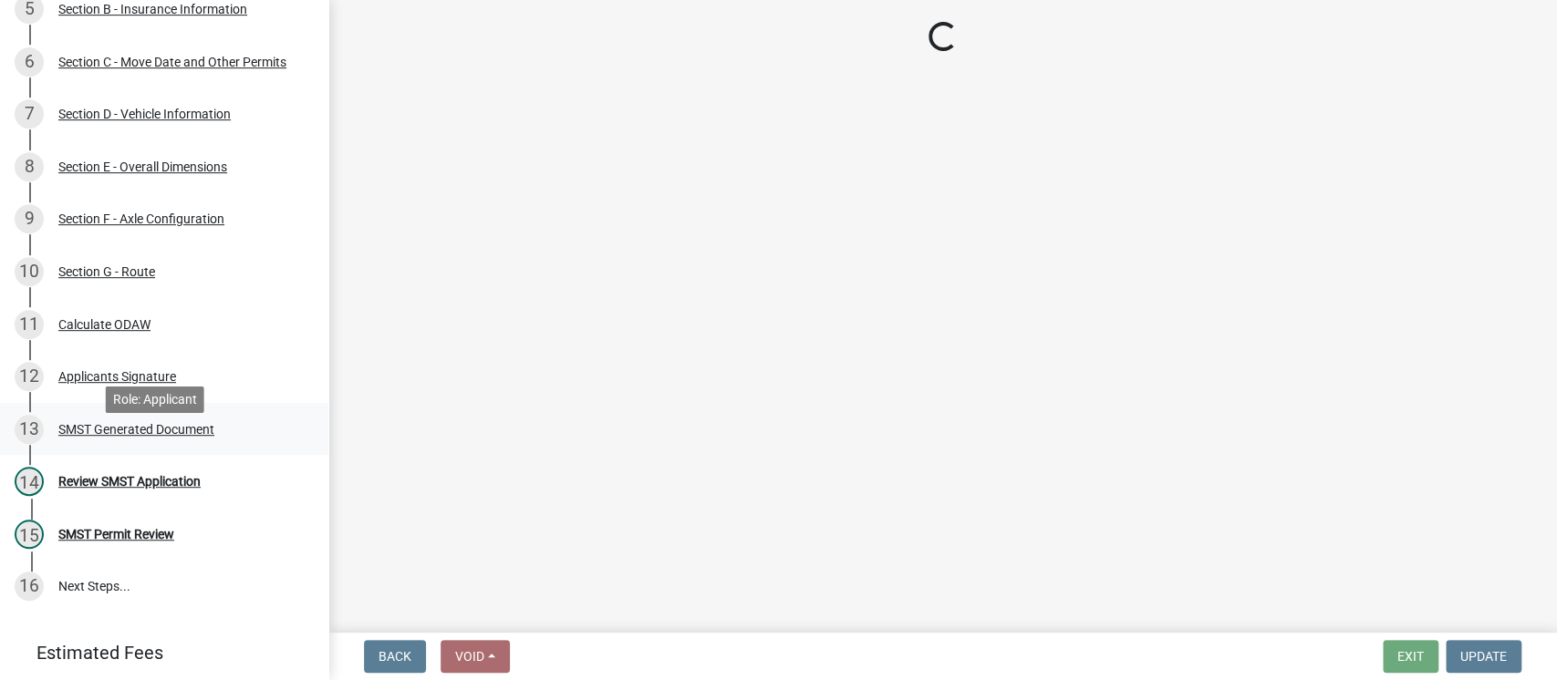
scroll to position [0, 0]
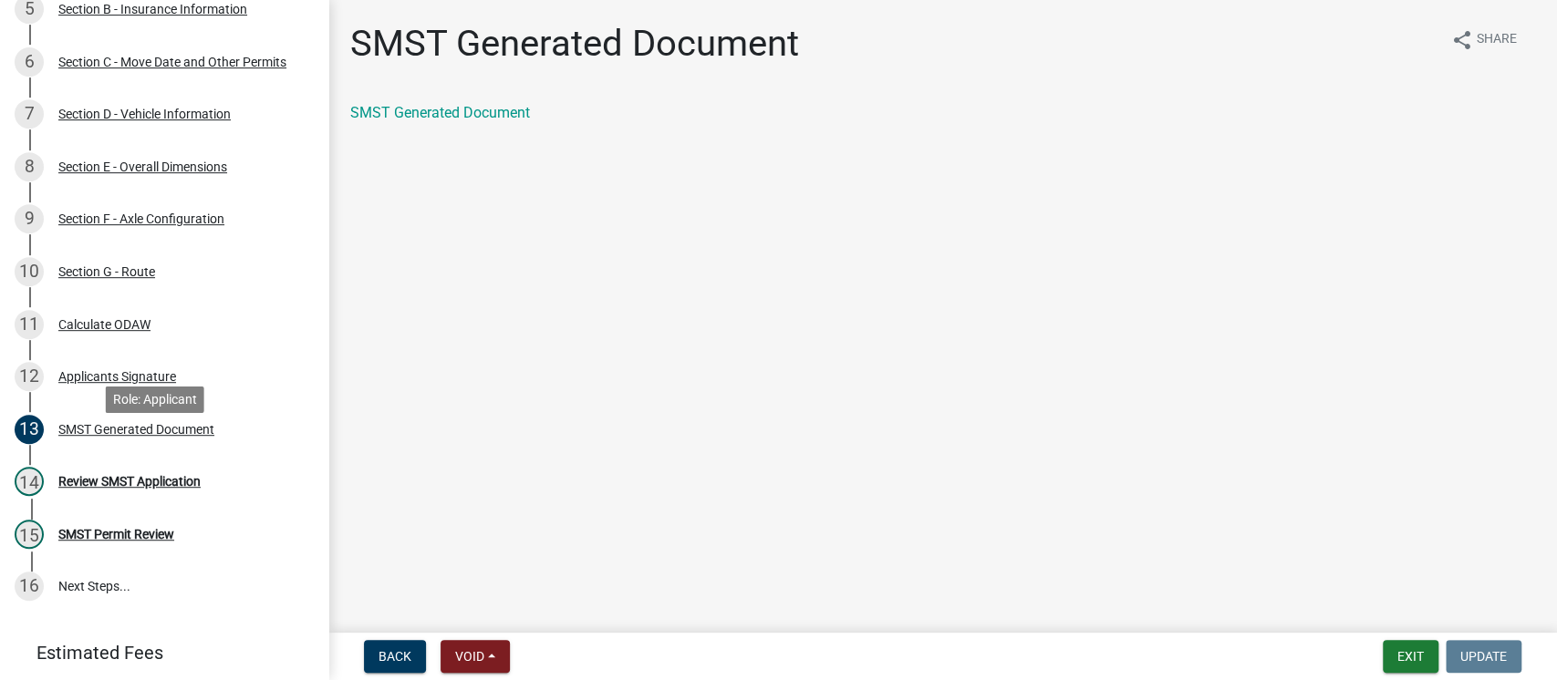
click at [145, 436] on div "SMST Generated Document" at bounding box center [136, 429] width 156 height 13
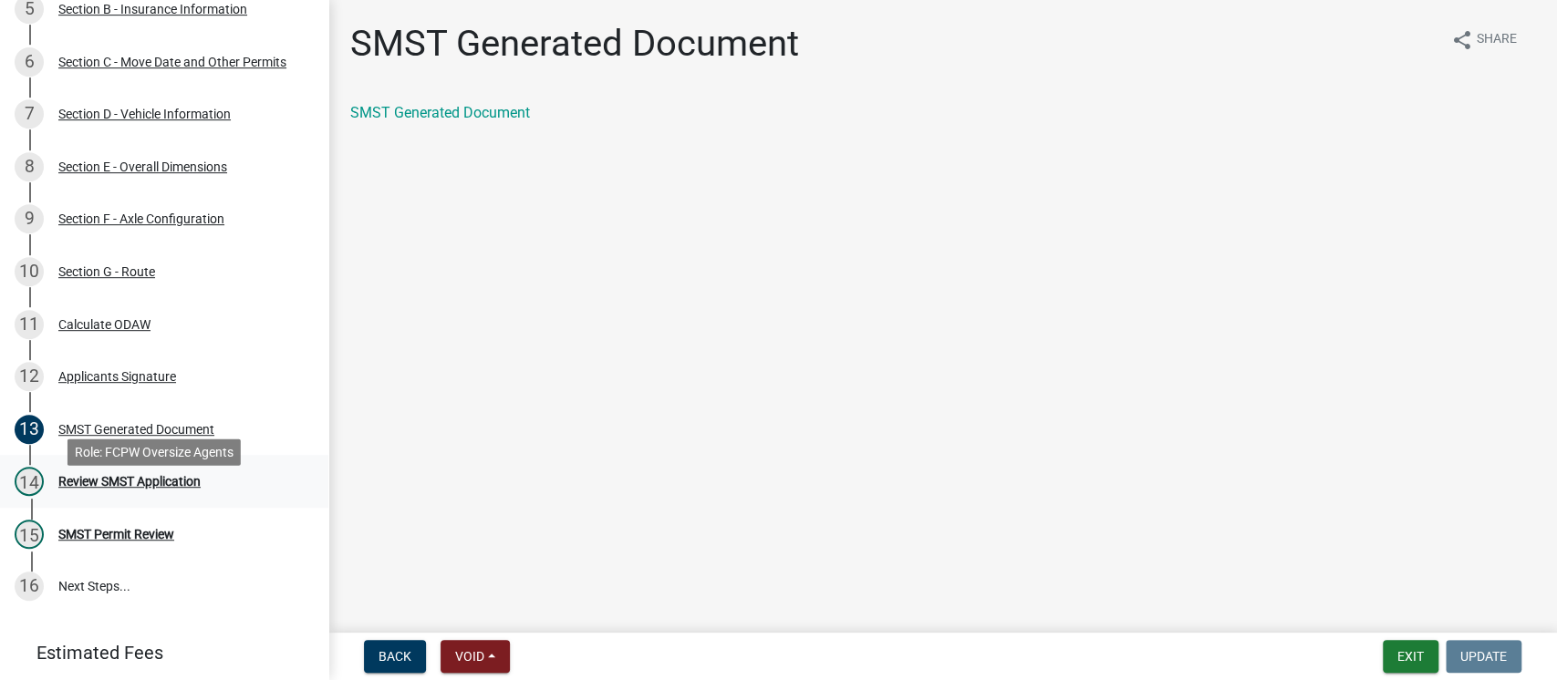
click at [151, 488] on div "Review SMST Application" at bounding box center [129, 481] width 142 height 13
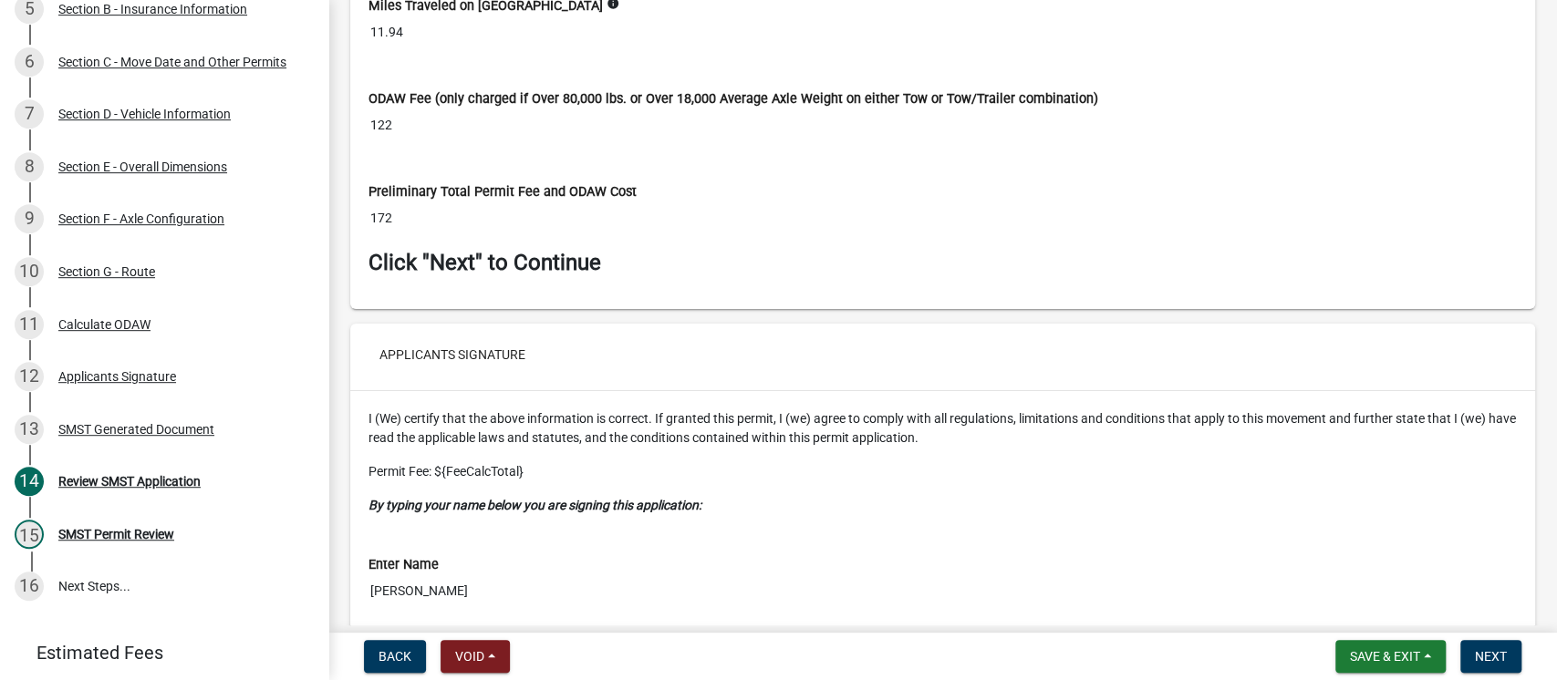
scroll to position [9061, 0]
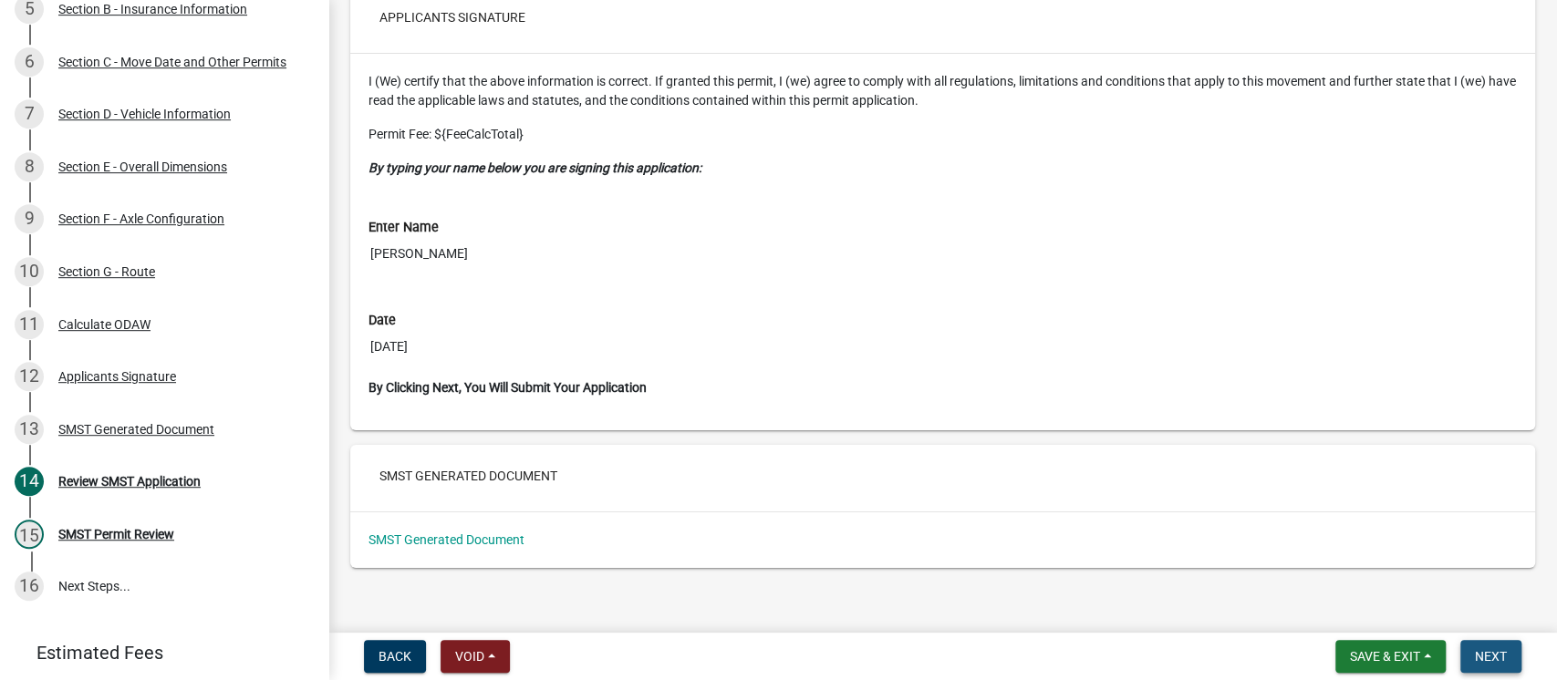
click at [1490, 656] on span "Next" at bounding box center [1490, 656] width 32 height 15
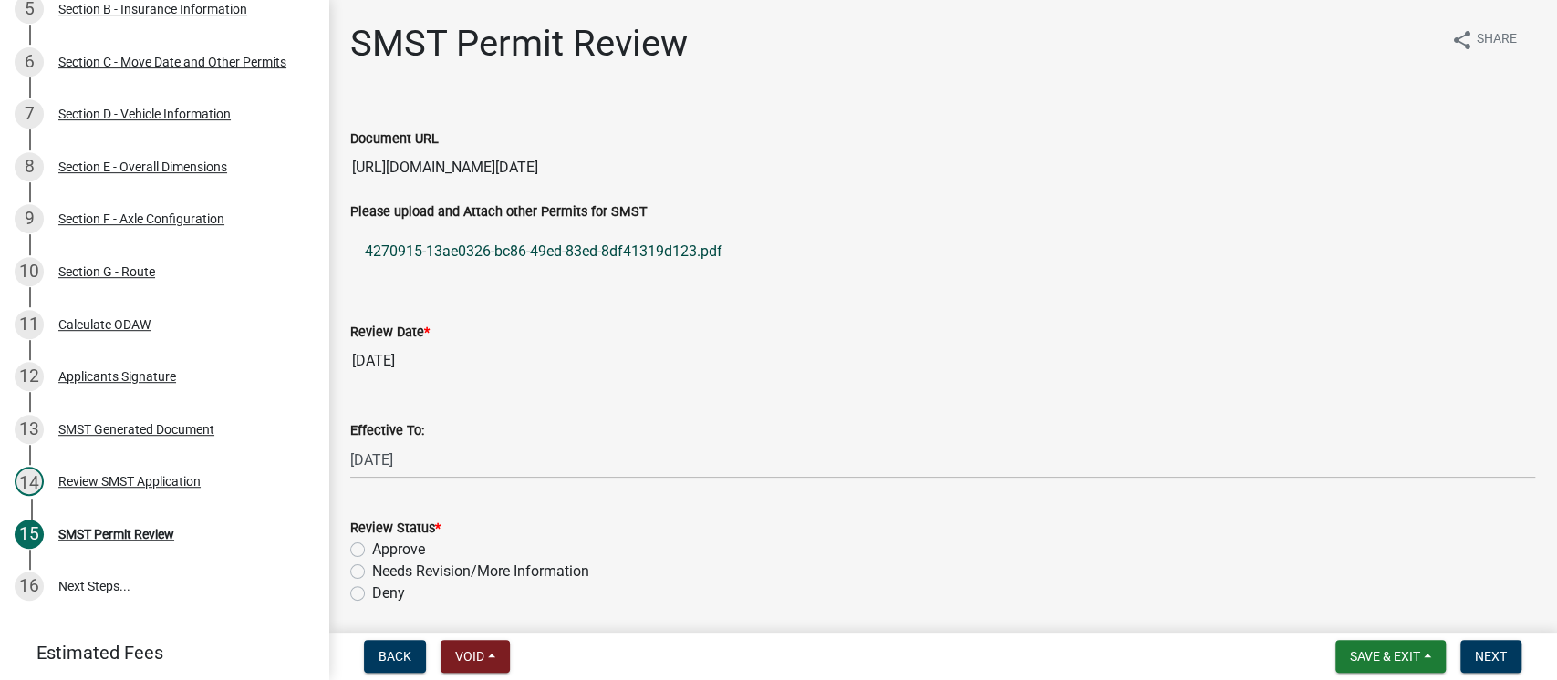
click at [504, 247] on link "4270915-13ae0326-bc86-49ed-83ed-8df41319d123.pdf" at bounding box center [942, 252] width 1185 height 44
click at [805, 316] on div "Review Date * [DATE]" at bounding box center [942, 337] width 1185 height 84
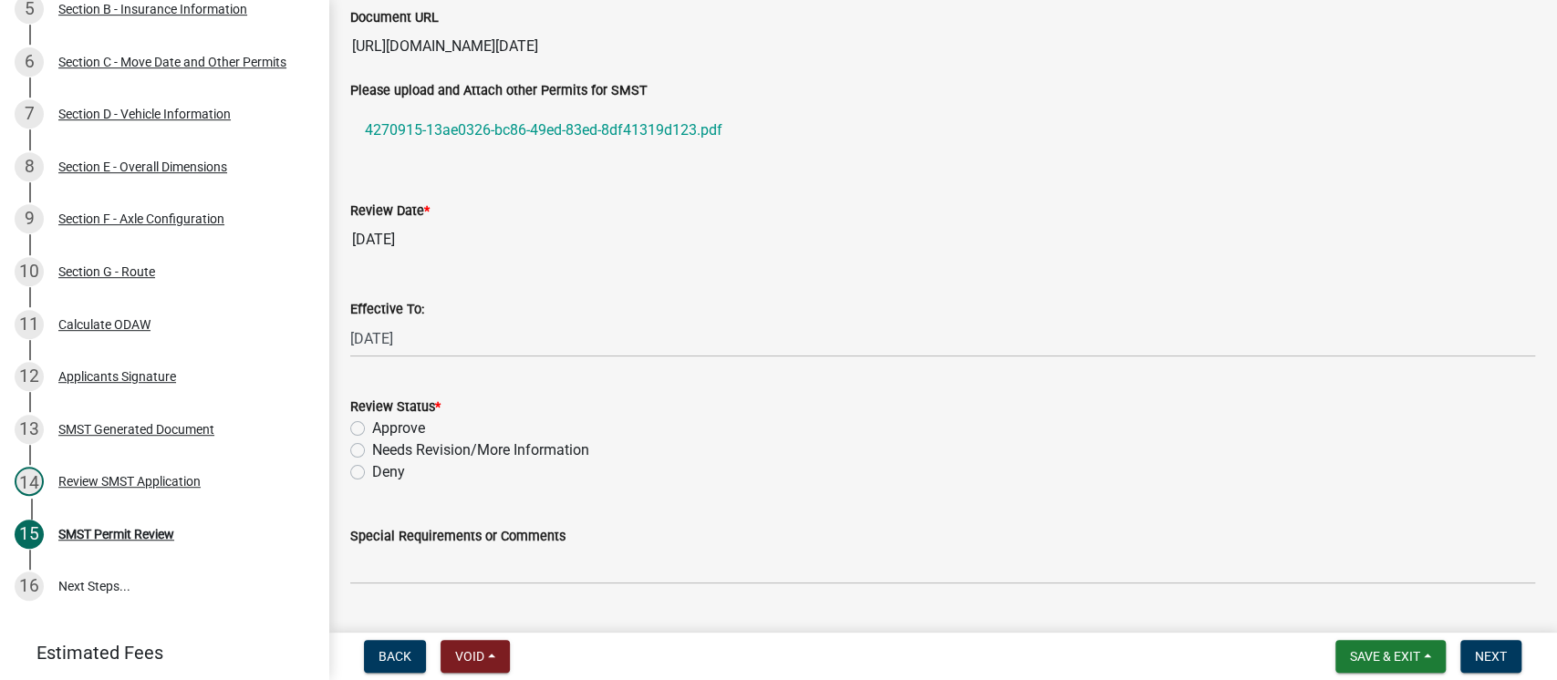
scroll to position [243, 0]
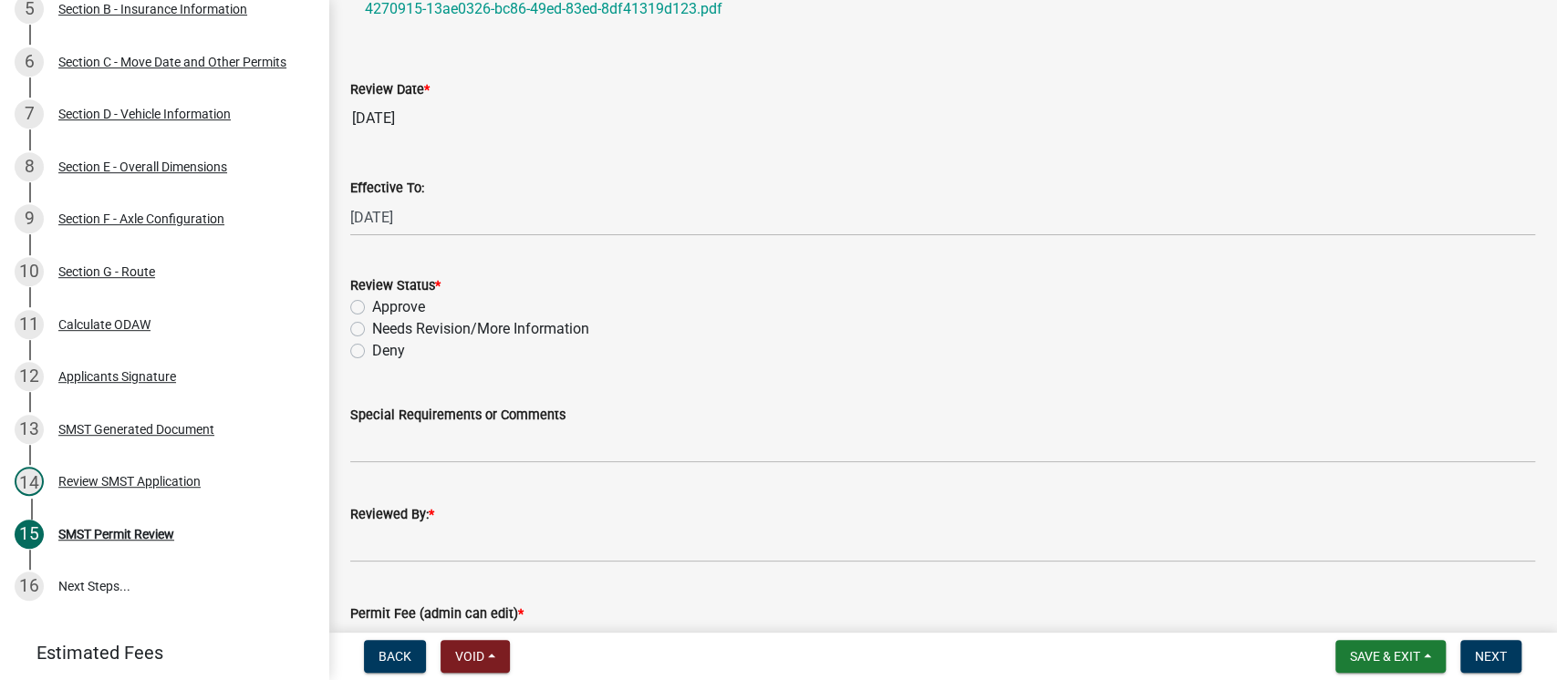
click at [372, 303] on label "Approve" at bounding box center [398, 307] width 53 height 22
click at [372, 303] on input "Approve" at bounding box center [378, 302] width 12 height 12
radio input "true"
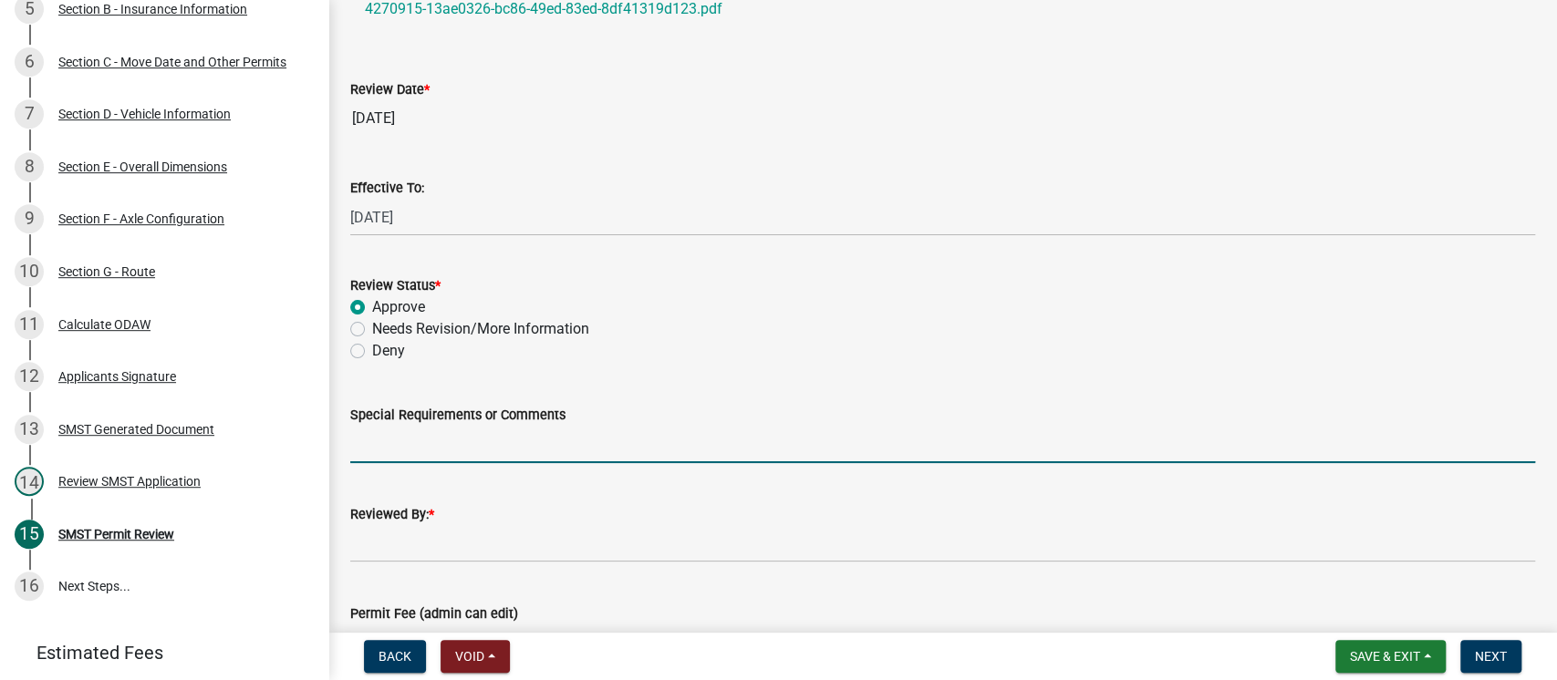
drag, startPoint x: 547, startPoint y: 428, endPoint x: 646, endPoint y: 408, distance: 100.5
click at [547, 428] on input "Special Requirements or Comments" at bounding box center [942, 444] width 1185 height 37
click at [1099, 445] on input "After discussions with the applicant, and learning more about their load, I am …" at bounding box center [942, 444] width 1185 height 37
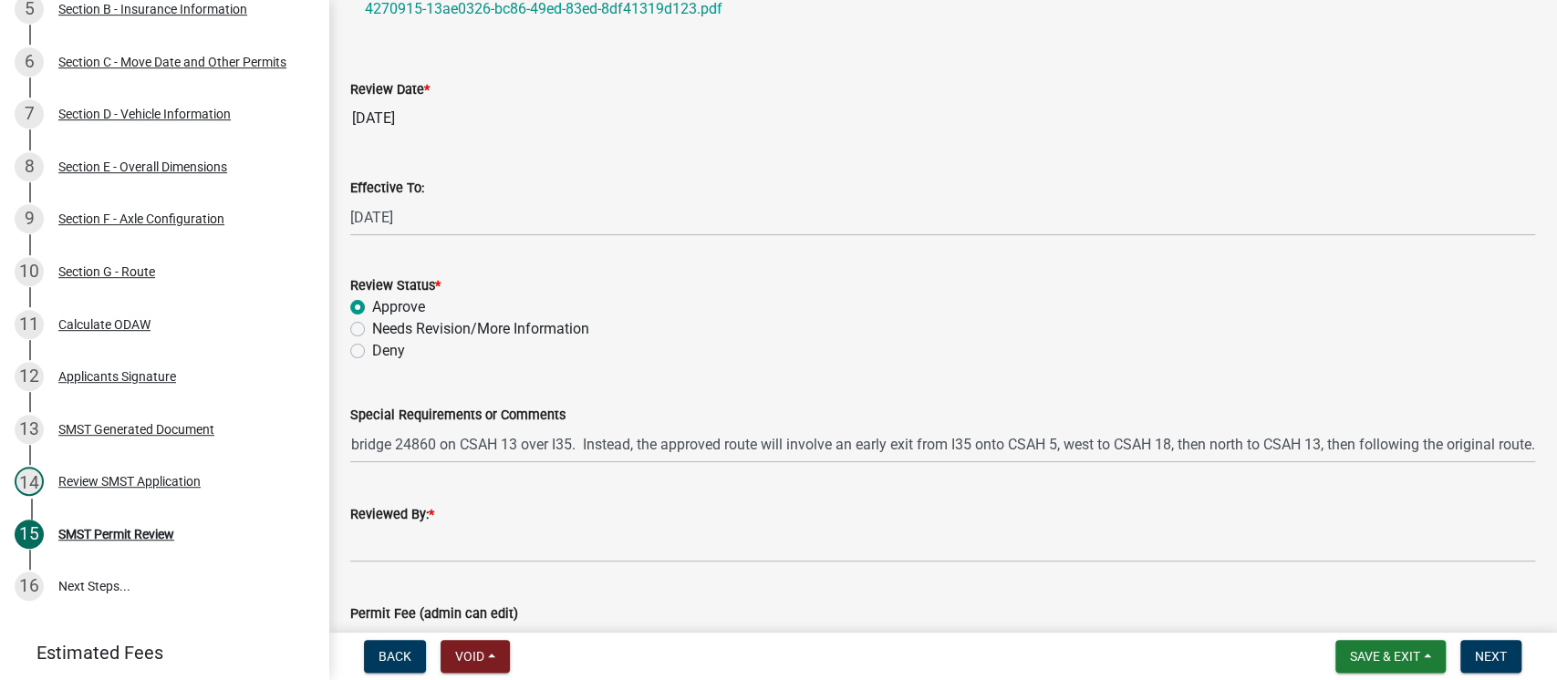
scroll to position [0, 0]
drag, startPoint x: 1515, startPoint y: 444, endPoint x: 1267, endPoint y: 440, distance: 248.1
click at [1267, 440] on div "Special Requirements or Comments After discussions with the applicant, and lear…" at bounding box center [942, 420] width 1212 height 85
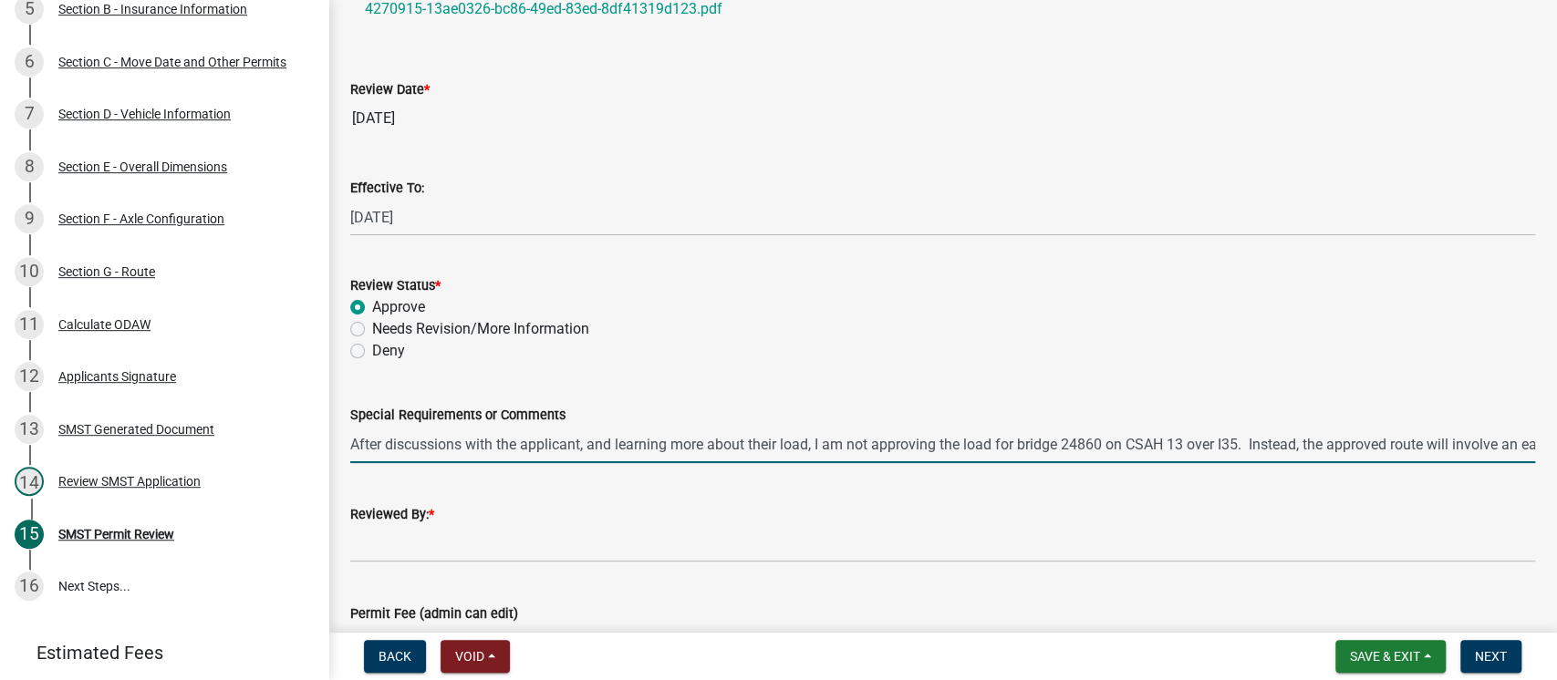
click at [1278, 440] on input "After discussions with the applicant, and learning more about their load, I am …" at bounding box center [942, 444] width 1185 height 37
click at [1214, 441] on input "After discussions with the applicant, and learning more about their load, I am …" at bounding box center [942, 444] width 1185 height 37
paste input "early exit from I35 onto [GEOGRAPHIC_DATA], west to CSAH 18, then north to [GEO…"
click at [1416, 444] on input "Route must be revised: Take an early exit from I35 onto [GEOGRAPHIC_DATA], west…" at bounding box center [942, 444] width 1185 height 37
click at [1467, 443] on input "Route must be revised: Take an early exit from I35 onto [GEOGRAPHIC_DATA], west…" at bounding box center [942, 444] width 1185 height 37
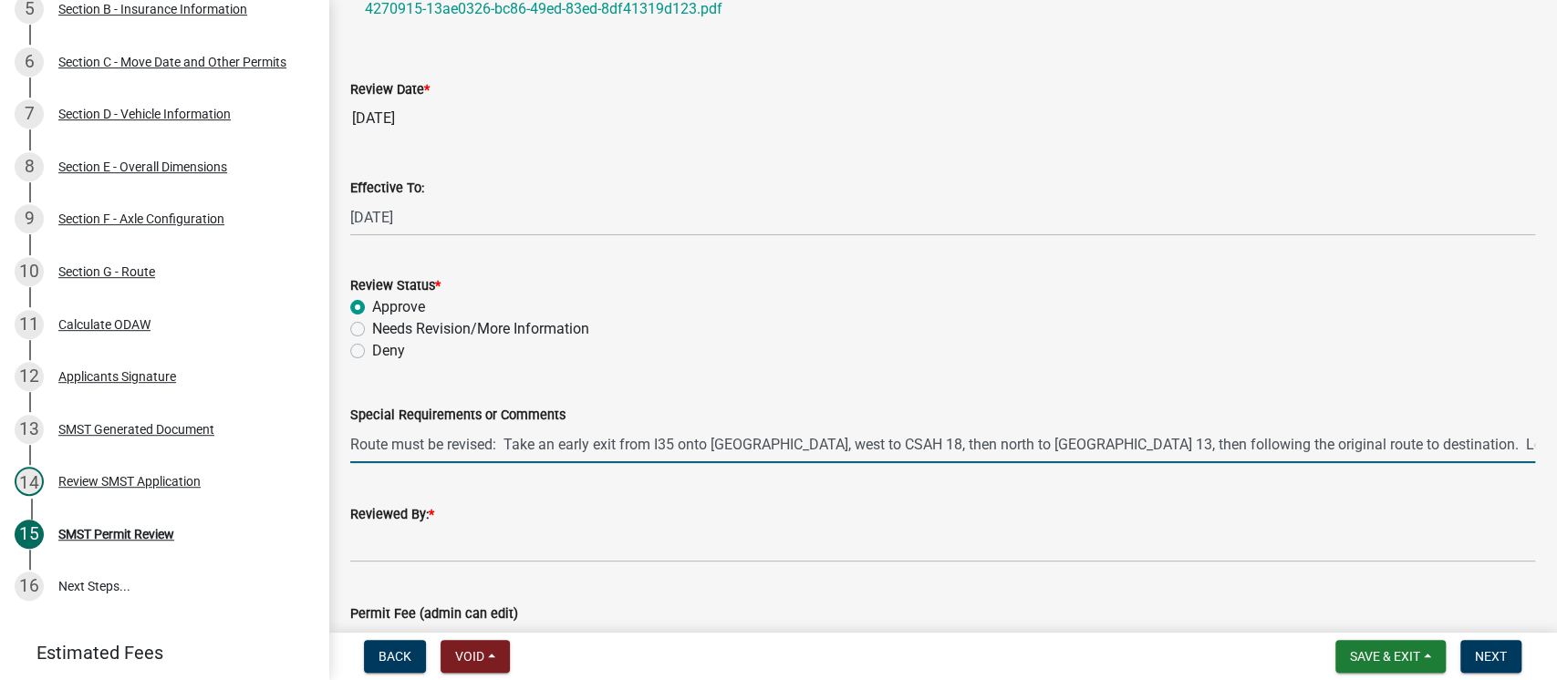
scroll to position [0, 125]
type input "Route must be revised: Take an early exit from I35 onto [GEOGRAPHIC_DATA], west…"
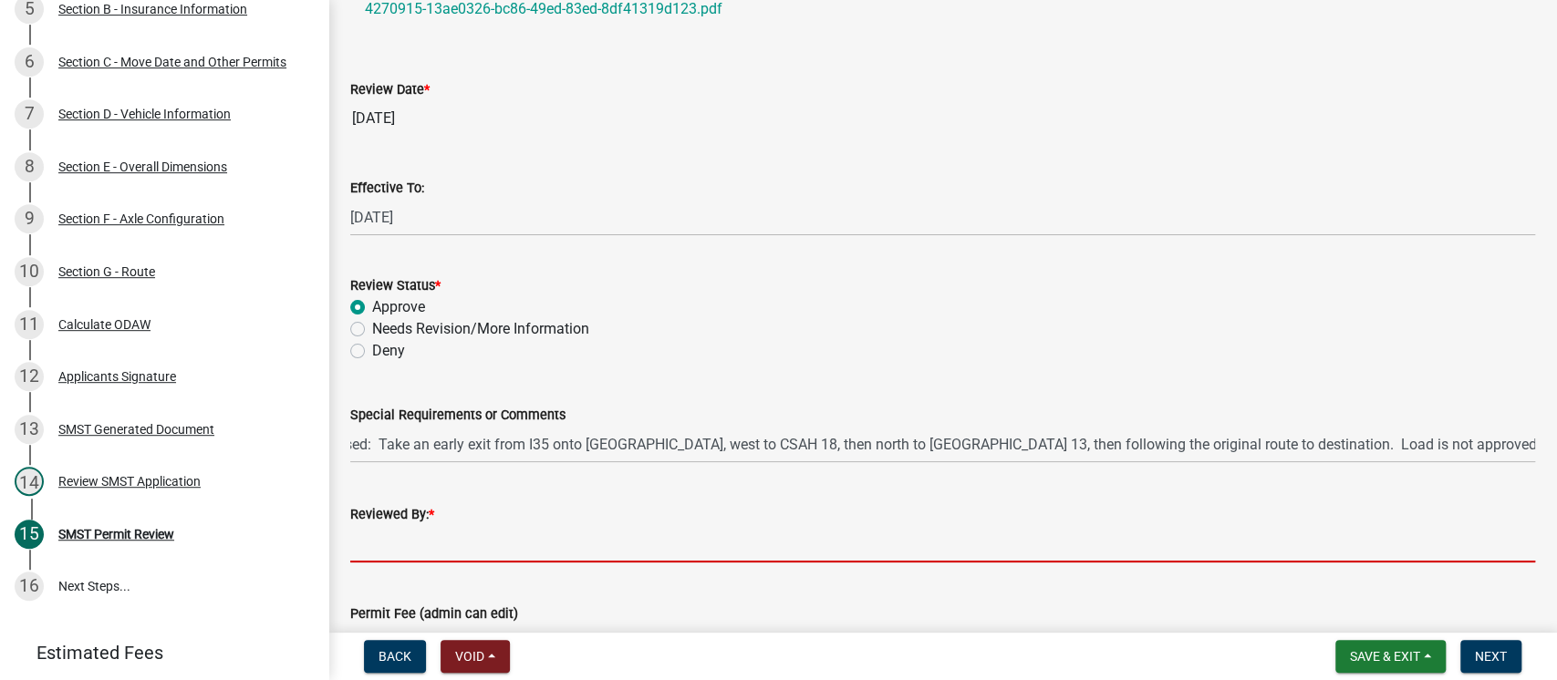
scroll to position [0, 0]
click at [525, 550] on input "Reviewed By: *" at bounding box center [942, 543] width 1185 height 37
type input "[PERSON_NAME]"
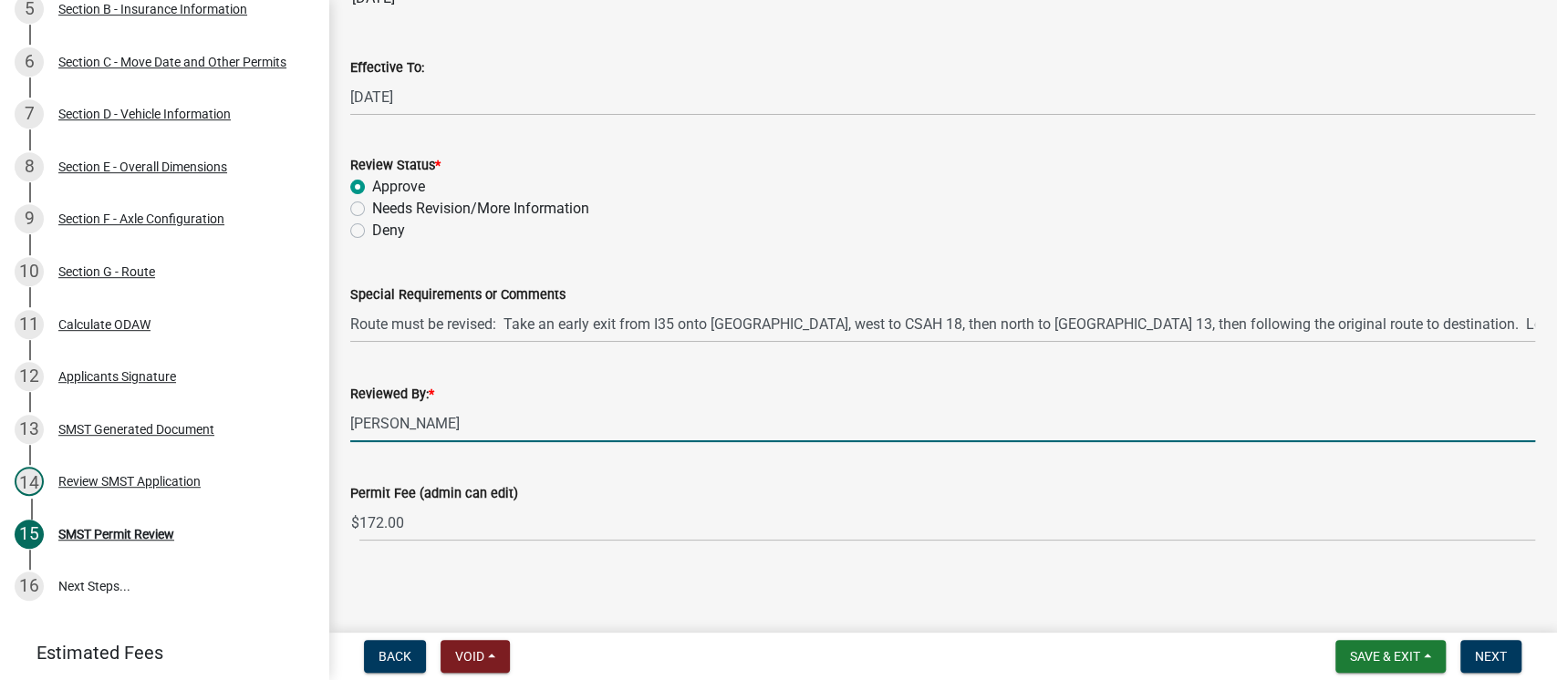
scroll to position [366, 0]
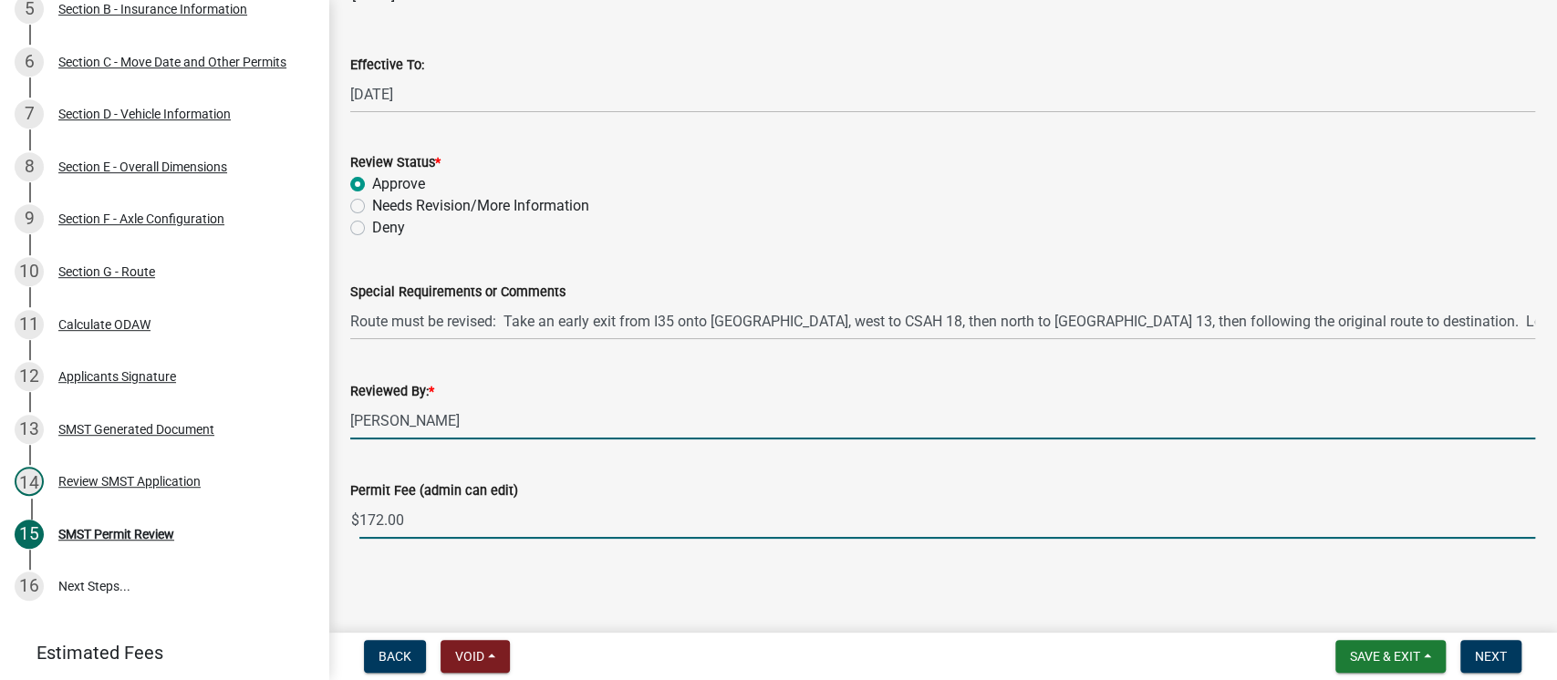
click at [439, 515] on input "172.00" at bounding box center [946, 520] width 1175 height 37
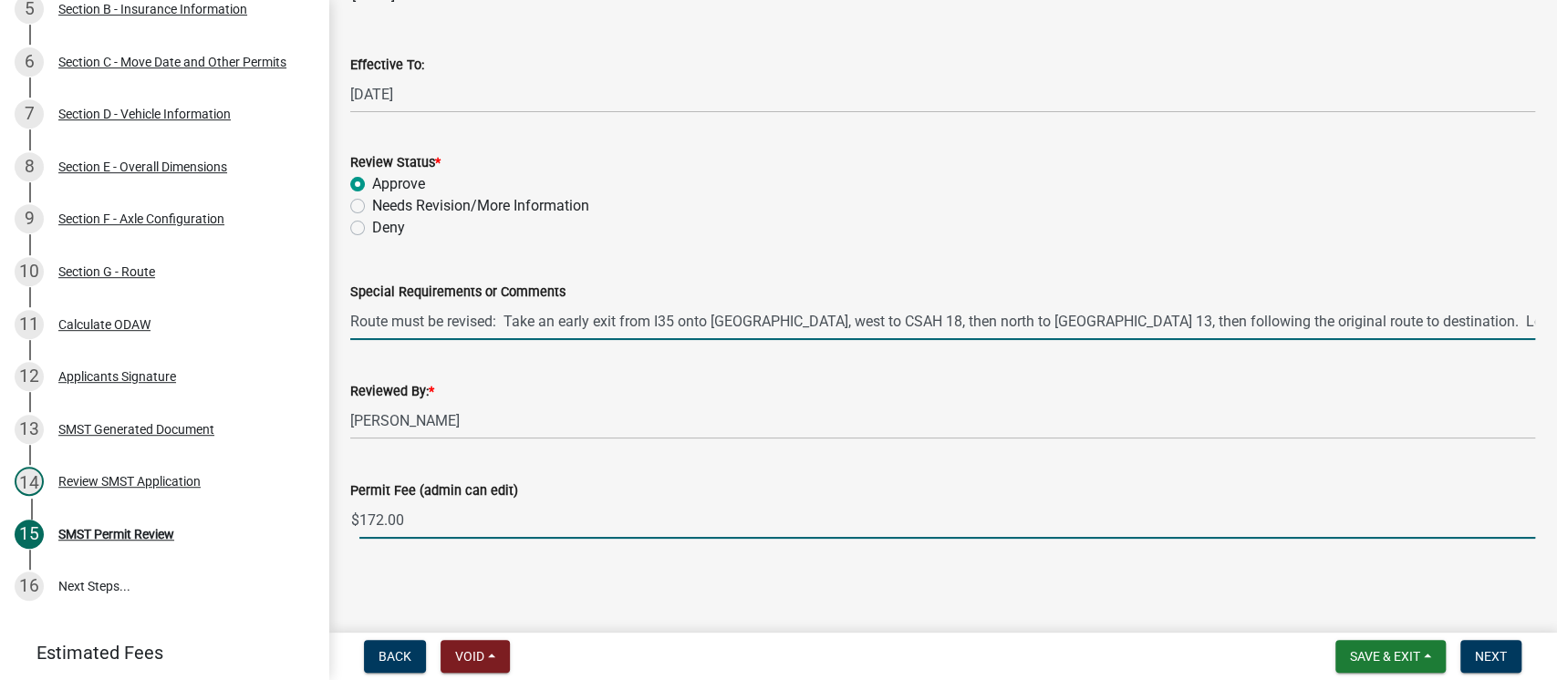
click at [558, 315] on input "Route must be revised: Take an early exit from I35 onto [GEOGRAPHIC_DATA], west…" at bounding box center [942, 321] width 1185 height 37
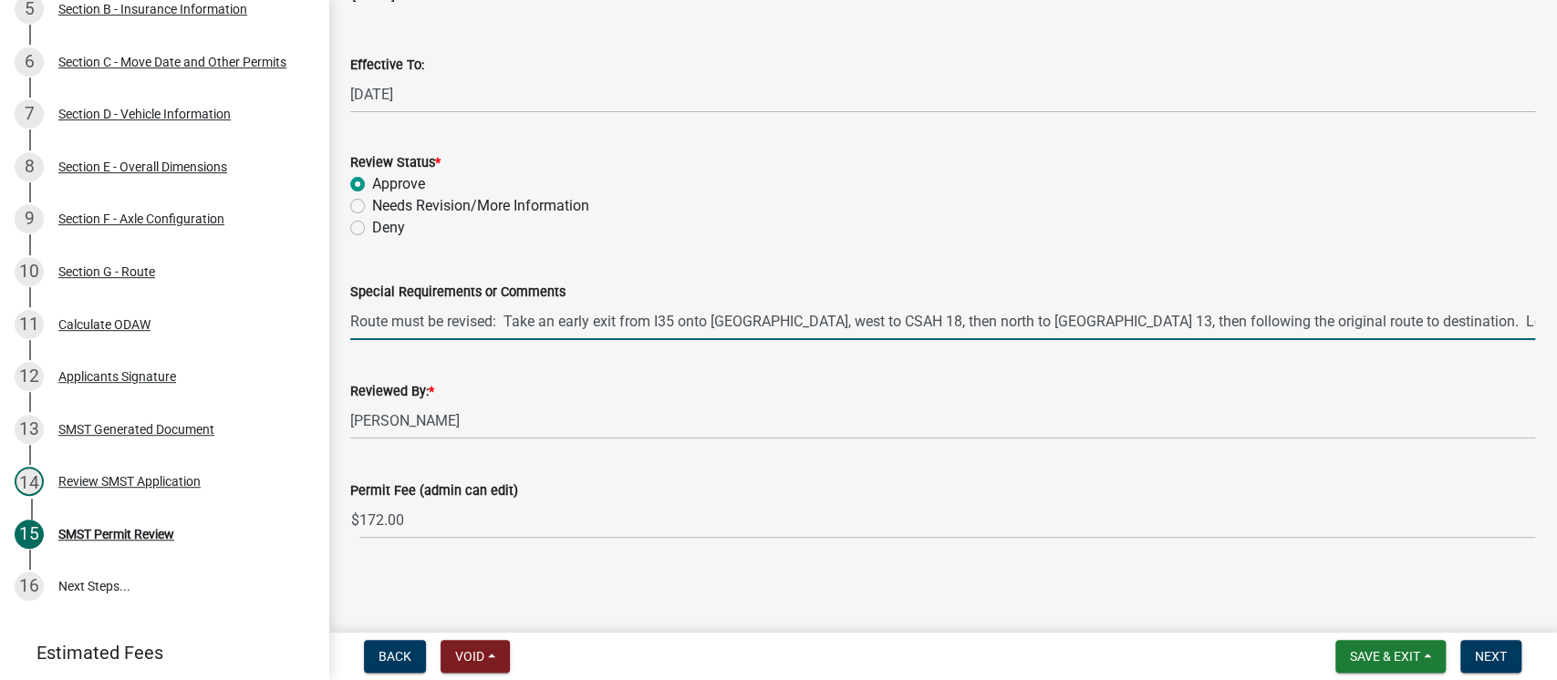
scroll to position [0, 125]
click at [747, 147] on form "Review Status * Approve Needs Revision/More Information Deny" at bounding box center [942, 183] width 1185 height 109
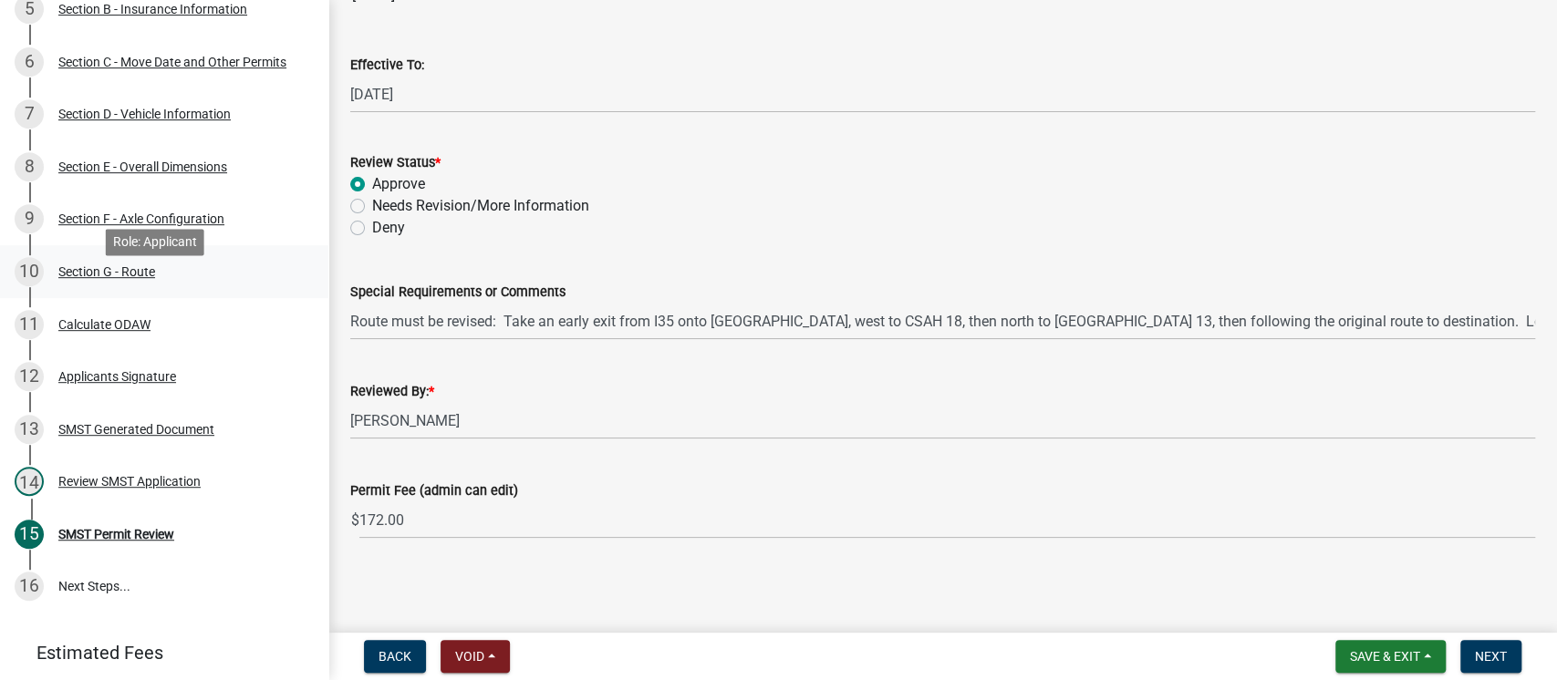
click at [125, 278] on div "Section G - Route" at bounding box center [106, 271] width 97 height 13
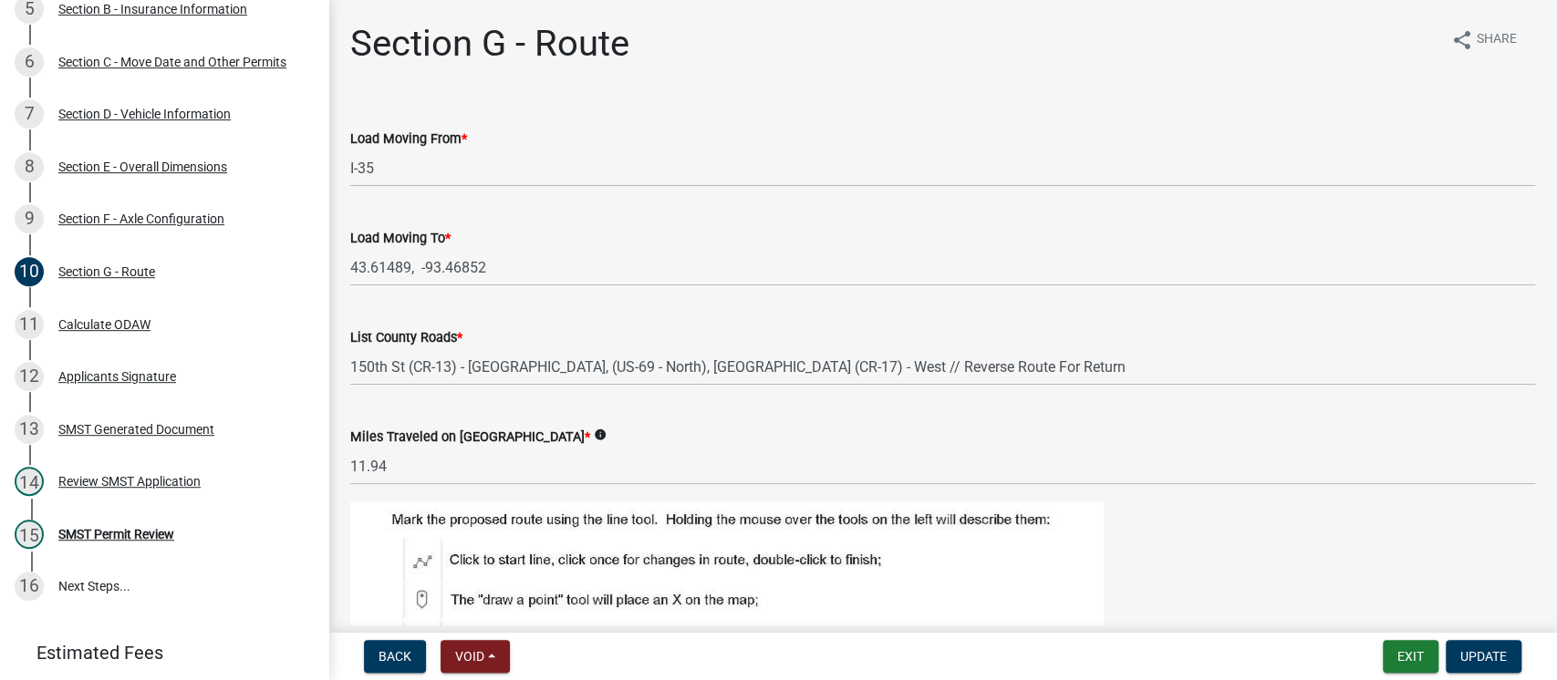
scroll to position [608, 0]
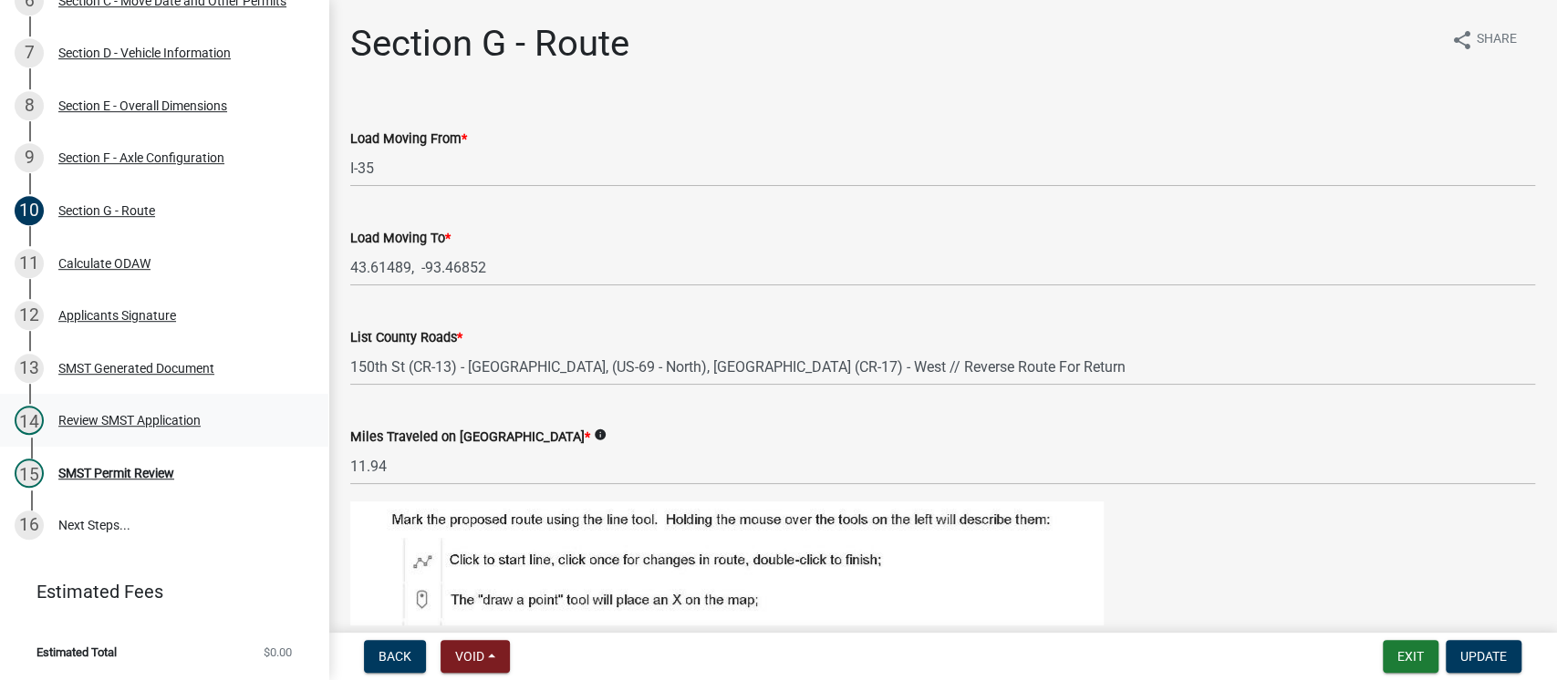
click at [136, 423] on div "Review SMST Application" at bounding box center [129, 420] width 142 height 13
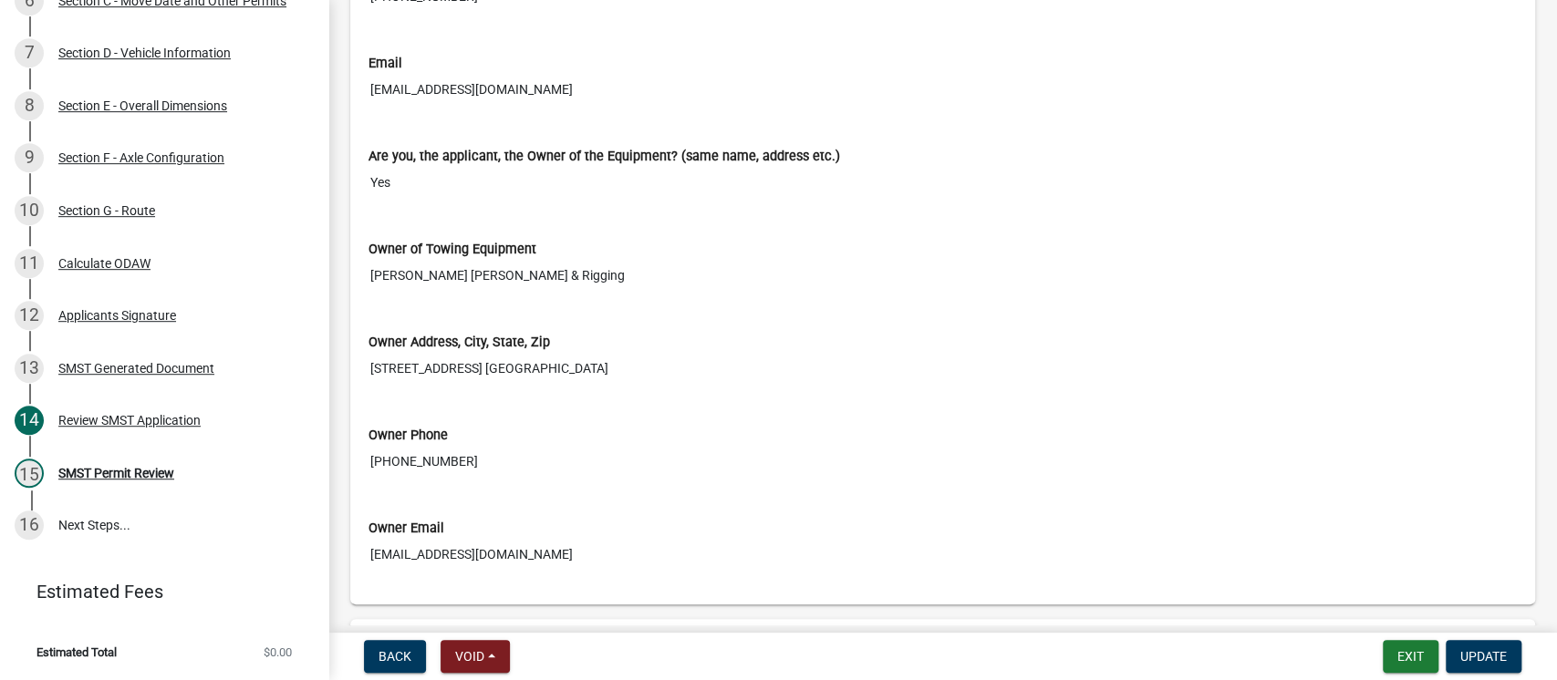
scroll to position [2796, 0]
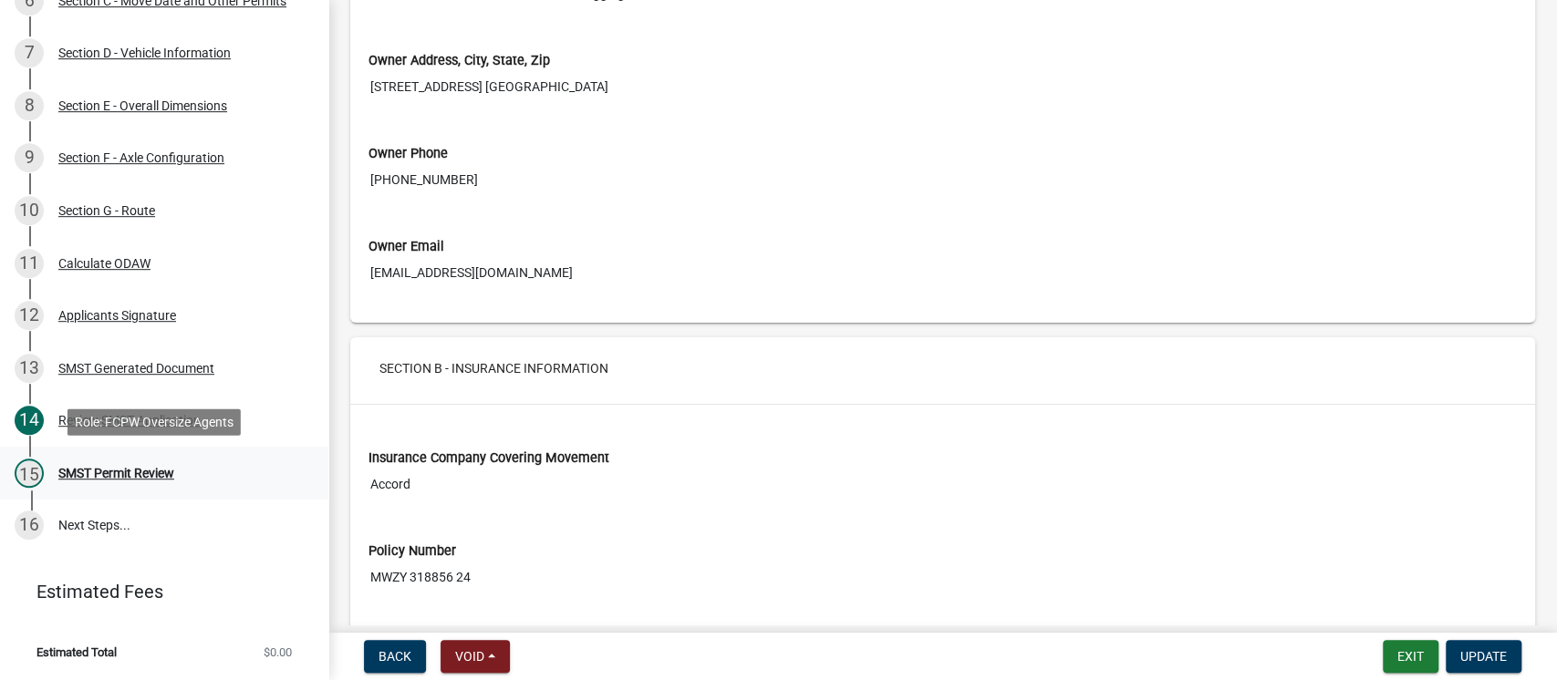
click at [135, 471] on div "SMST Permit Review" at bounding box center [116, 473] width 116 height 13
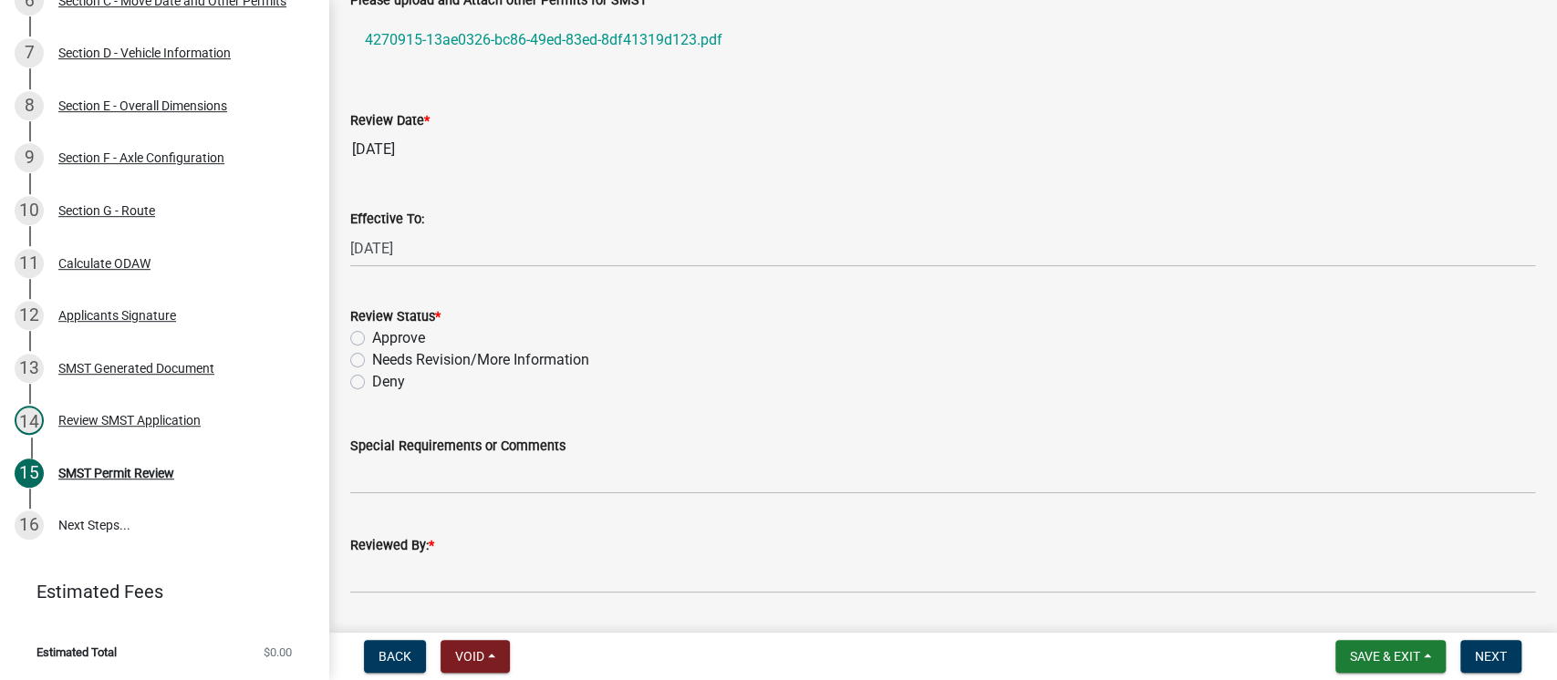
scroll to position [366, 0]
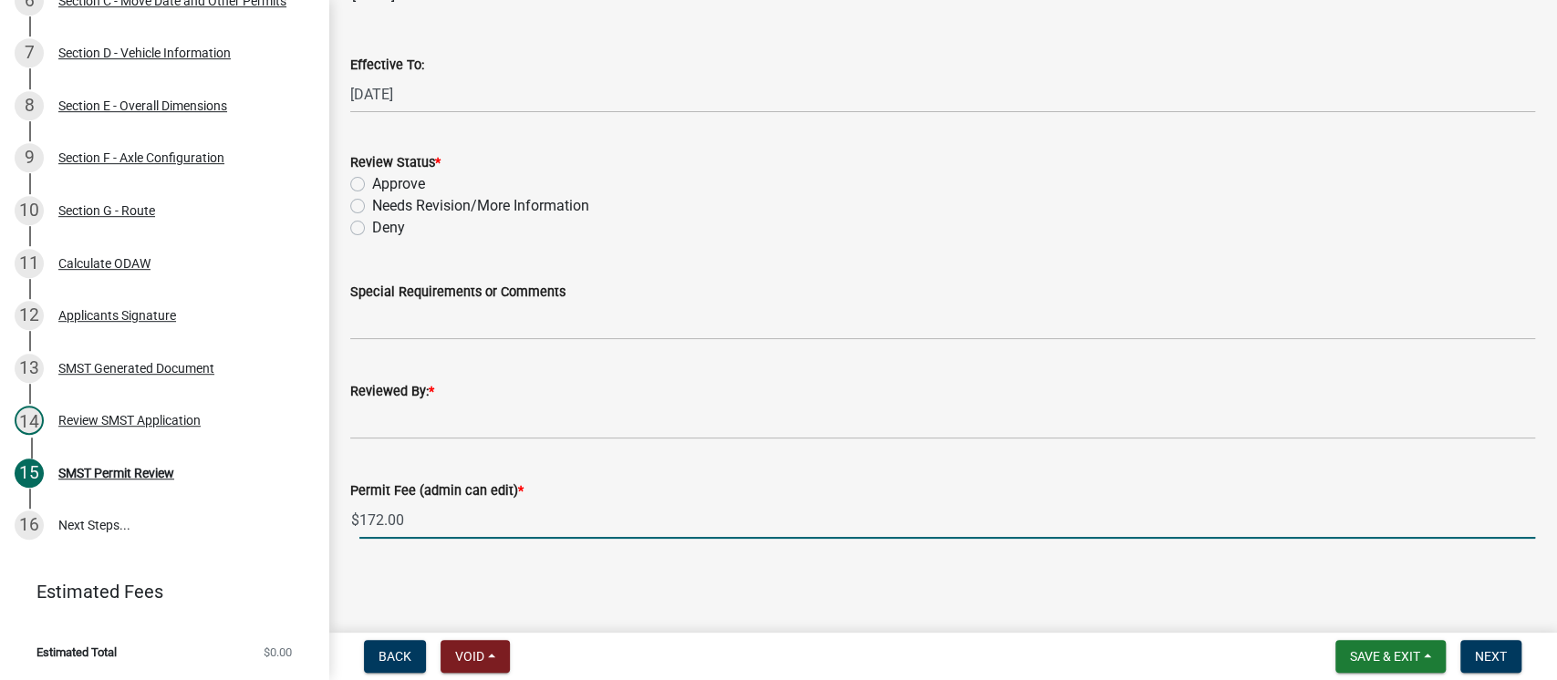
click at [515, 518] on input "172.00" at bounding box center [946, 520] width 1175 height 37
type input "210"
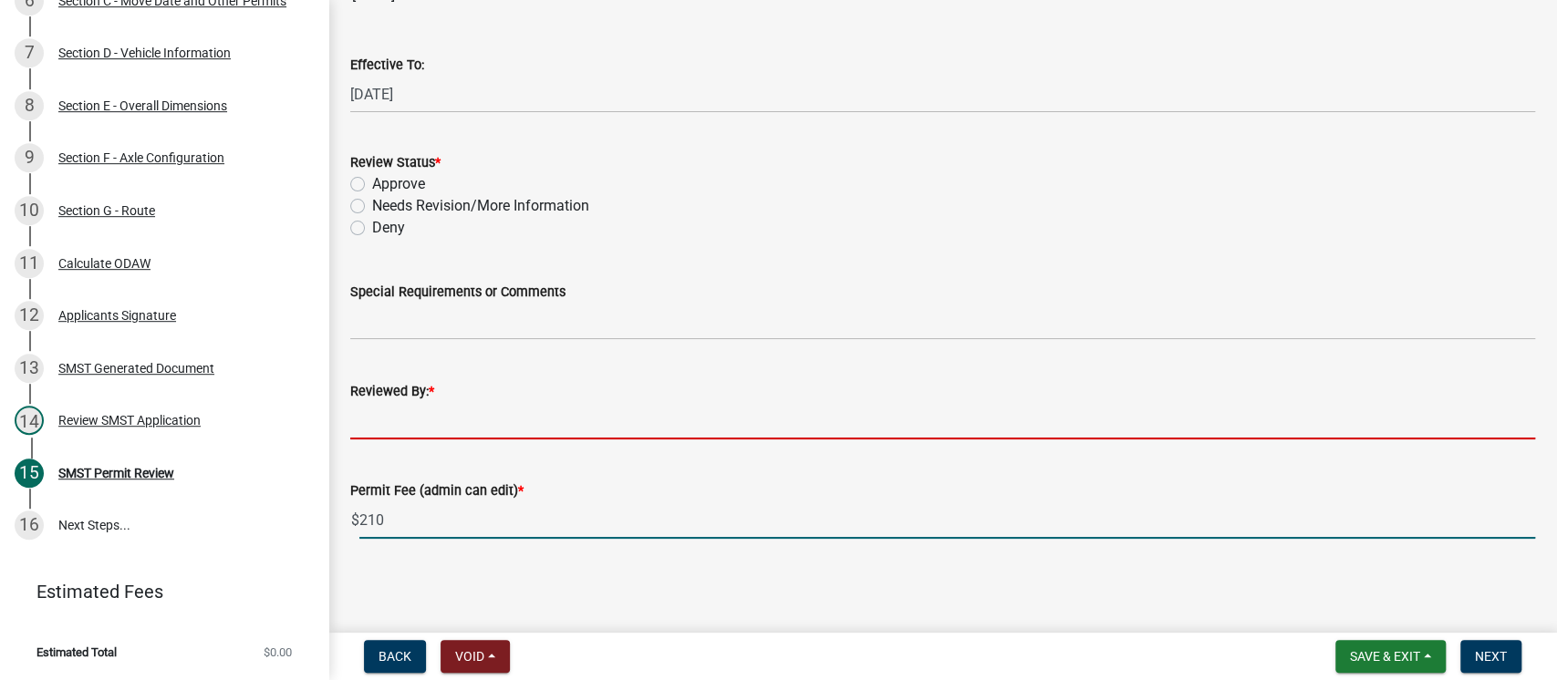
click at [523, 416] on input "Reviewed By: *" at bounding box center [942, 420] width 1185 height 37
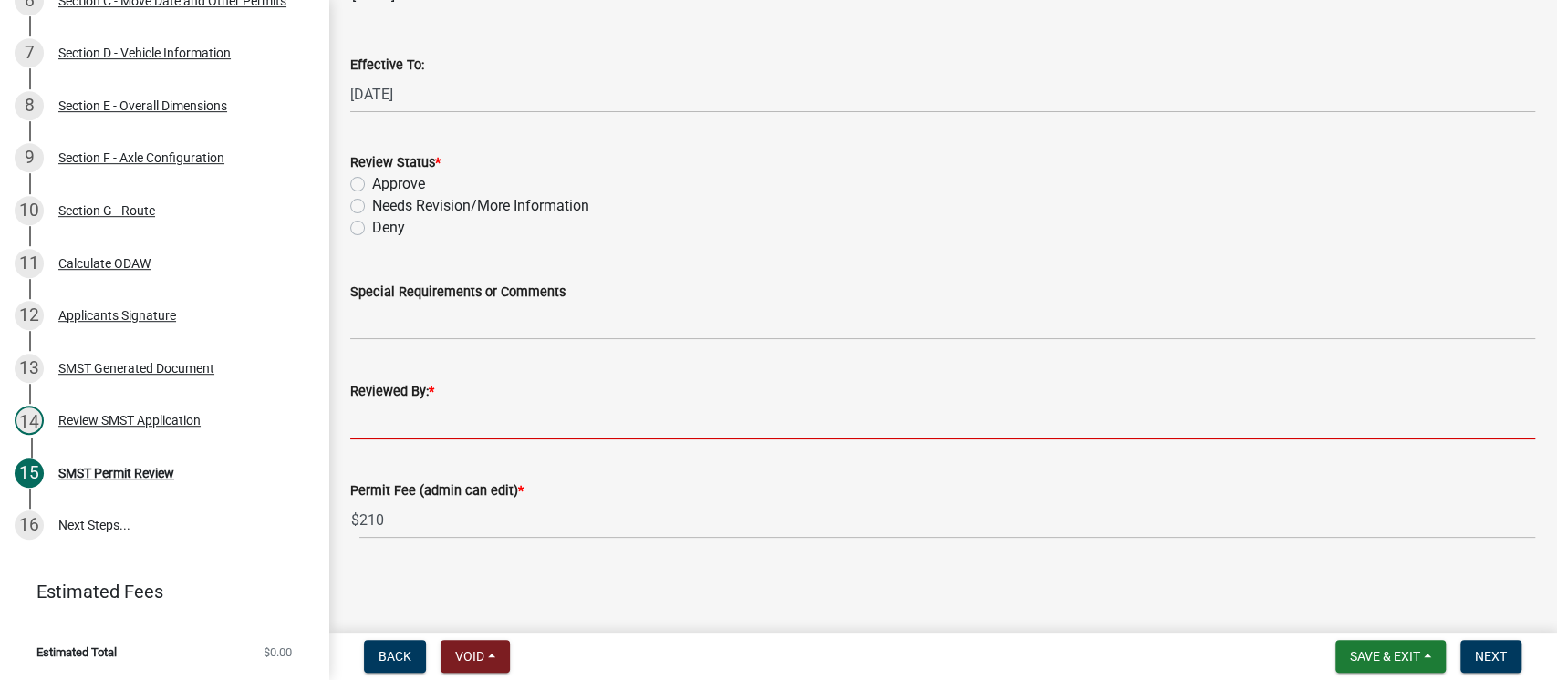
type input "[PERSON_NAME]"
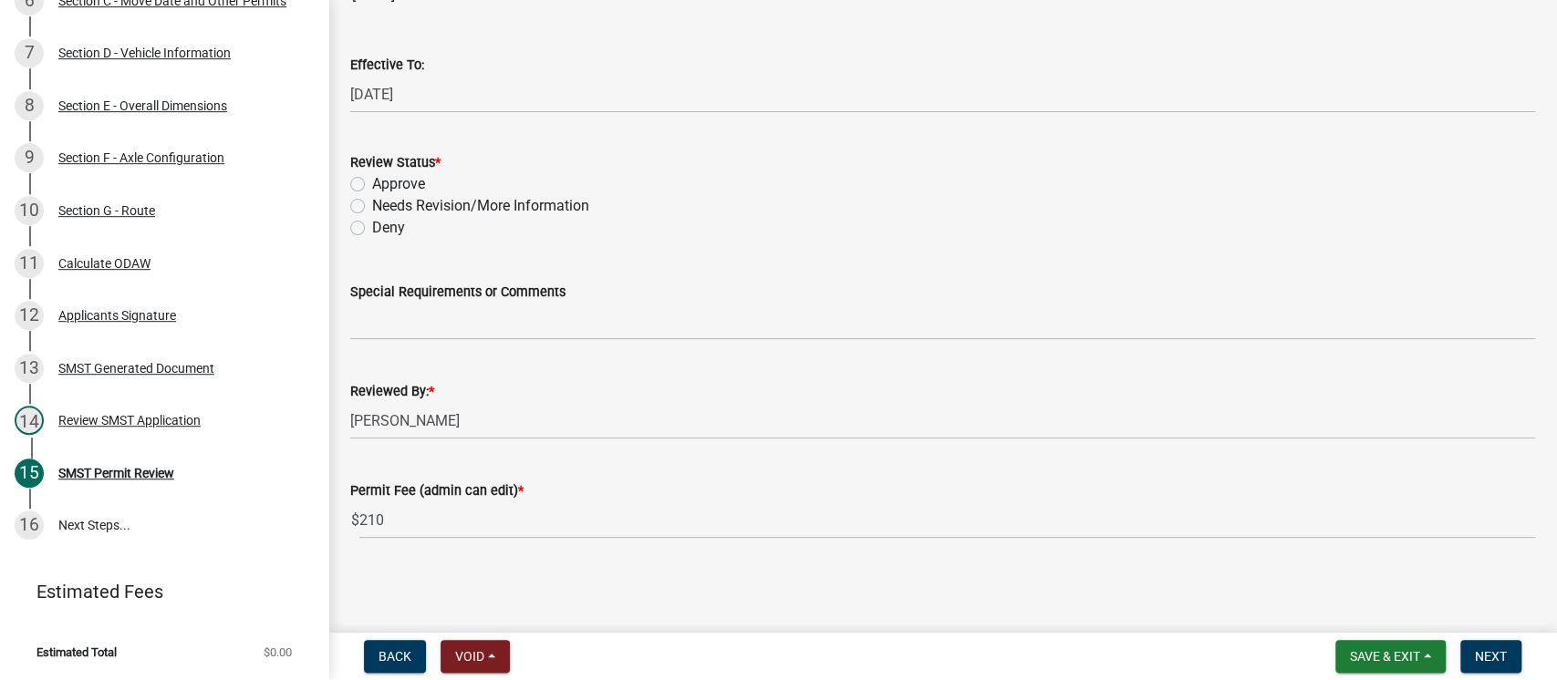
click at [372, 186] on label "Approve" at bounding box center [398, 184] width 53 height 22
click at [372, 185] on input "Approve" at bounding box center [378, 179] width 12 height 12
radio input "true"
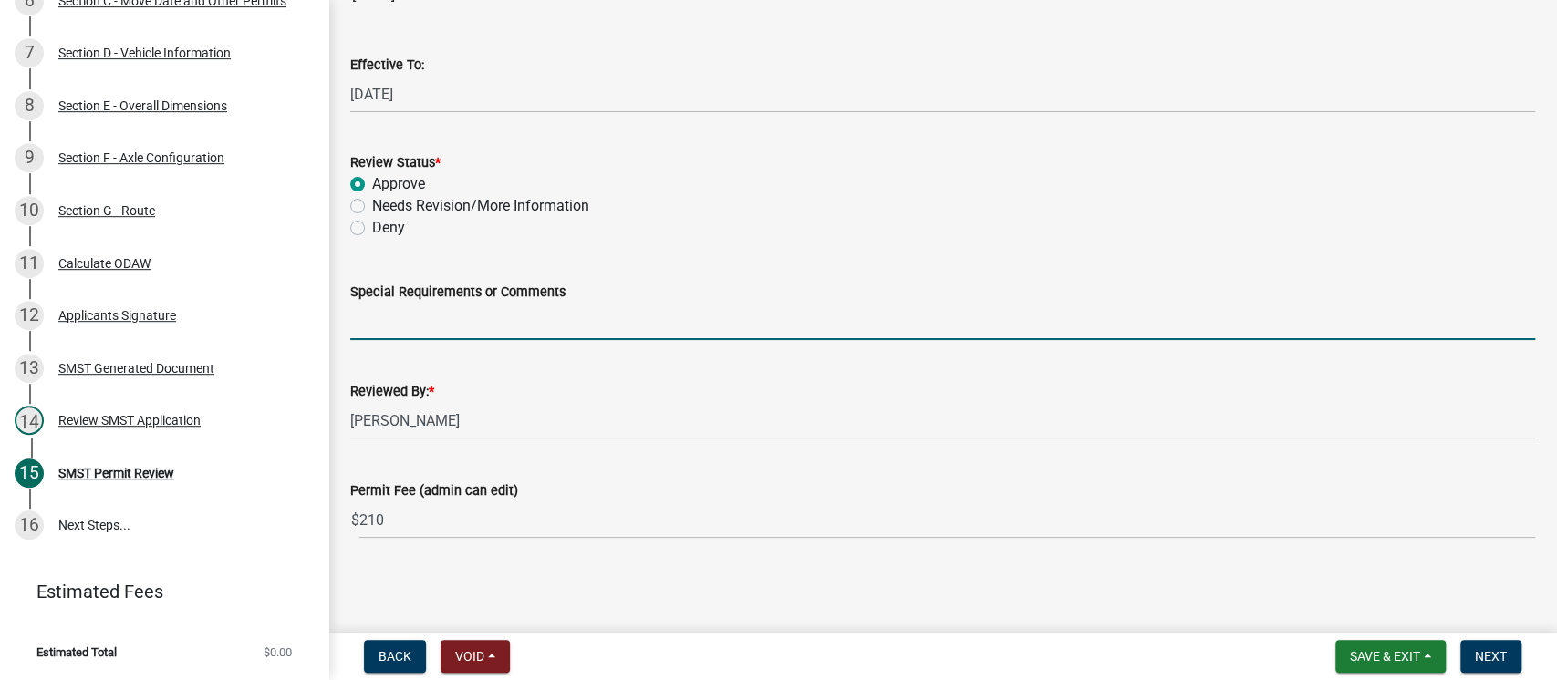
click at [430, 318] on input "Special Requirements or Comments" at bounding box center [942, 321] width 1185 height 37
paste input "Route must be revised: Take an early exit from I35 onto [GEOGRAPHIC_DATA], west…"
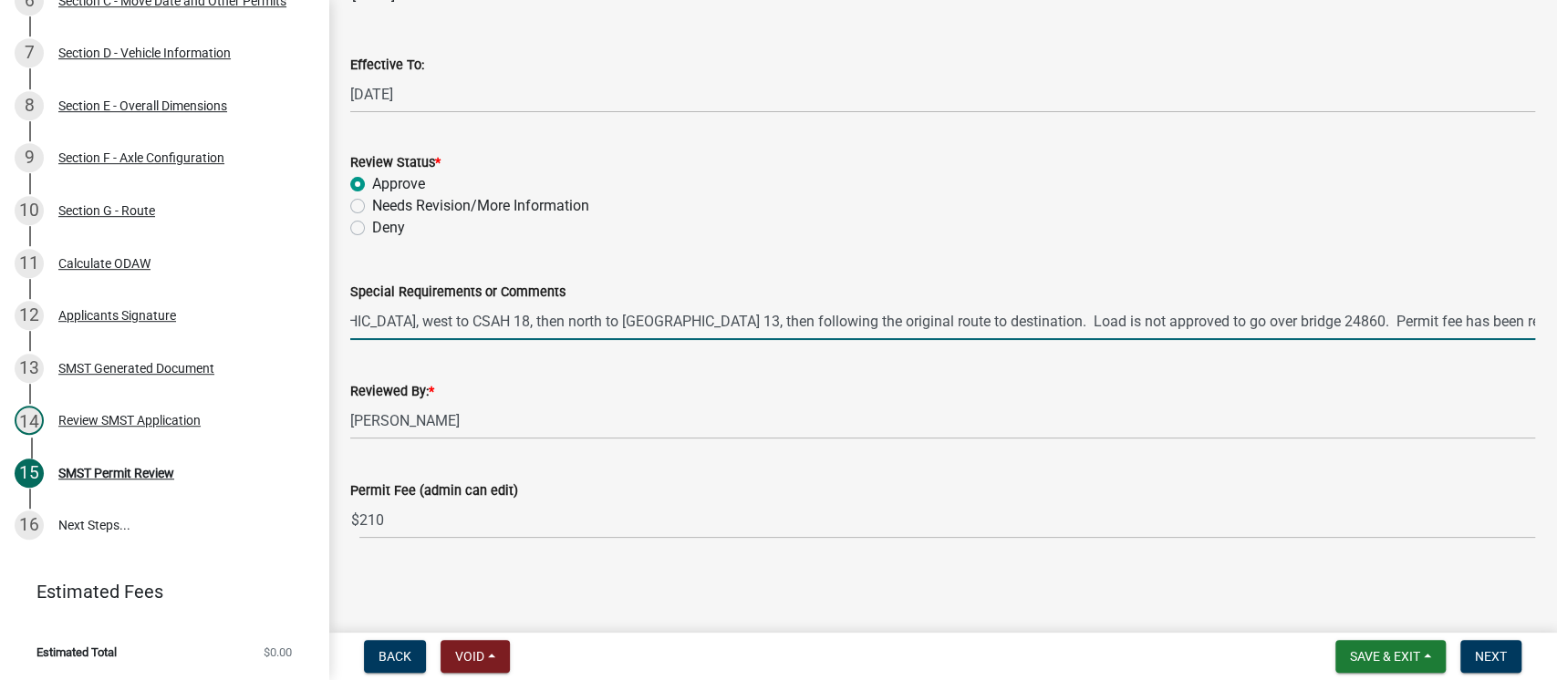
scroll to position [0, 452]
type input "Route must be revised: Take an early exit from I35 onto [GEOGRAPHIC_DATA], west…"
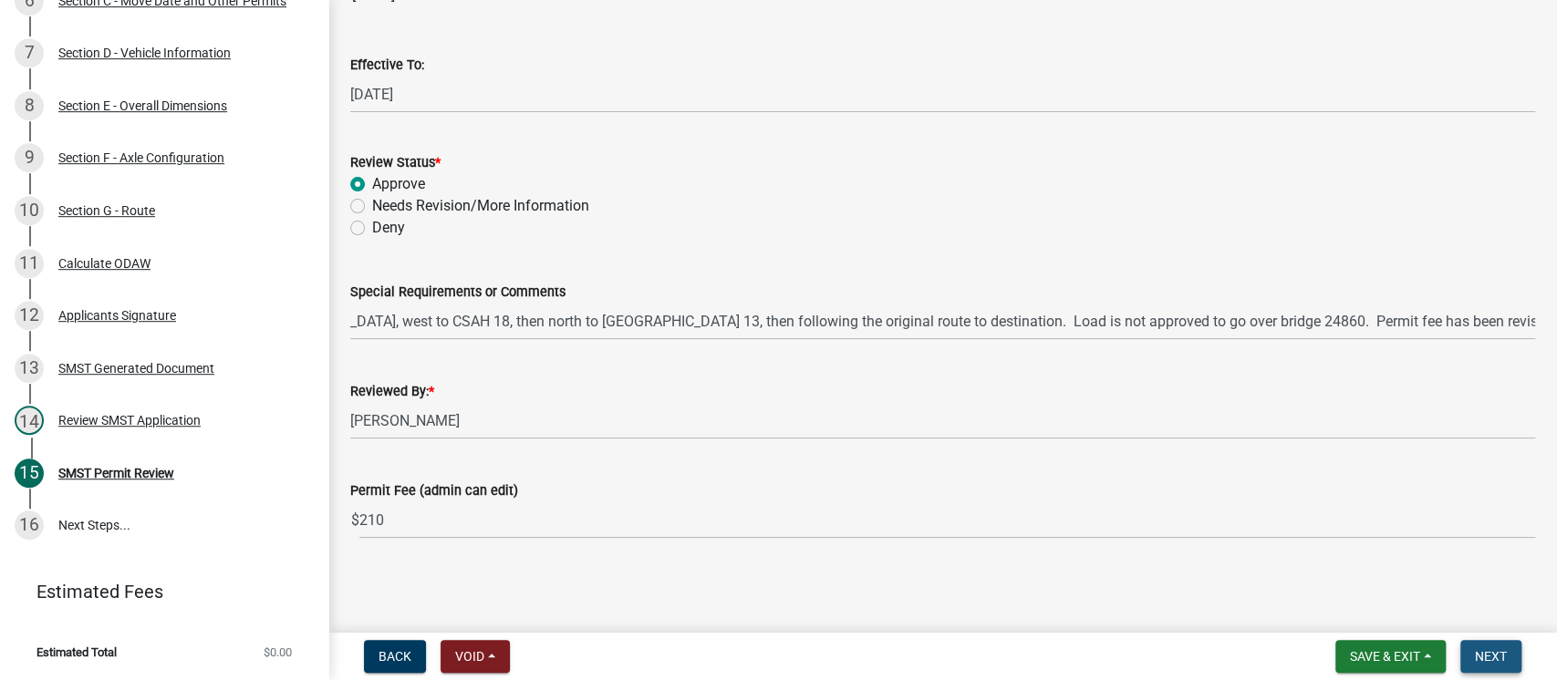
scroll to position [0, 0]
click at [1495, 655] on span "Next" at bounding box center [1490, 656] width 32 height 15
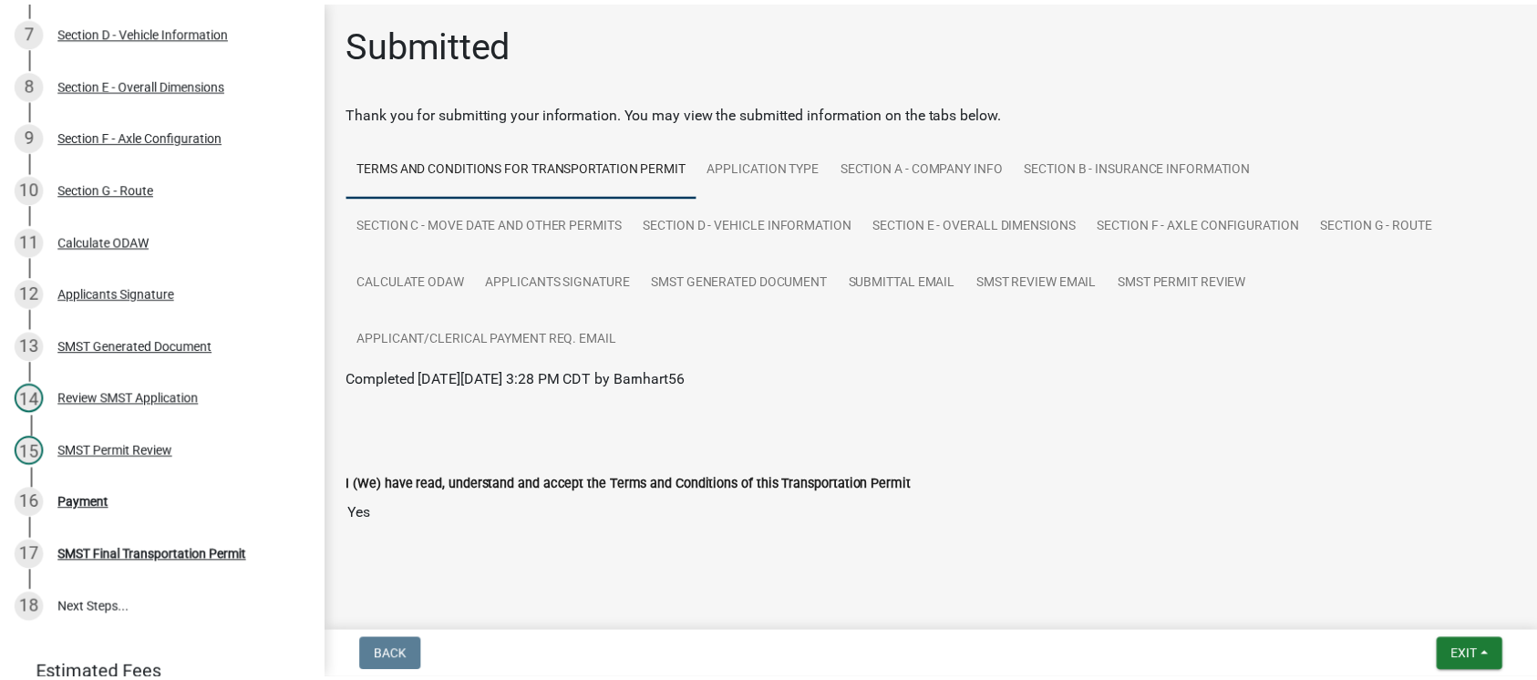
scroll to position [713, 0]
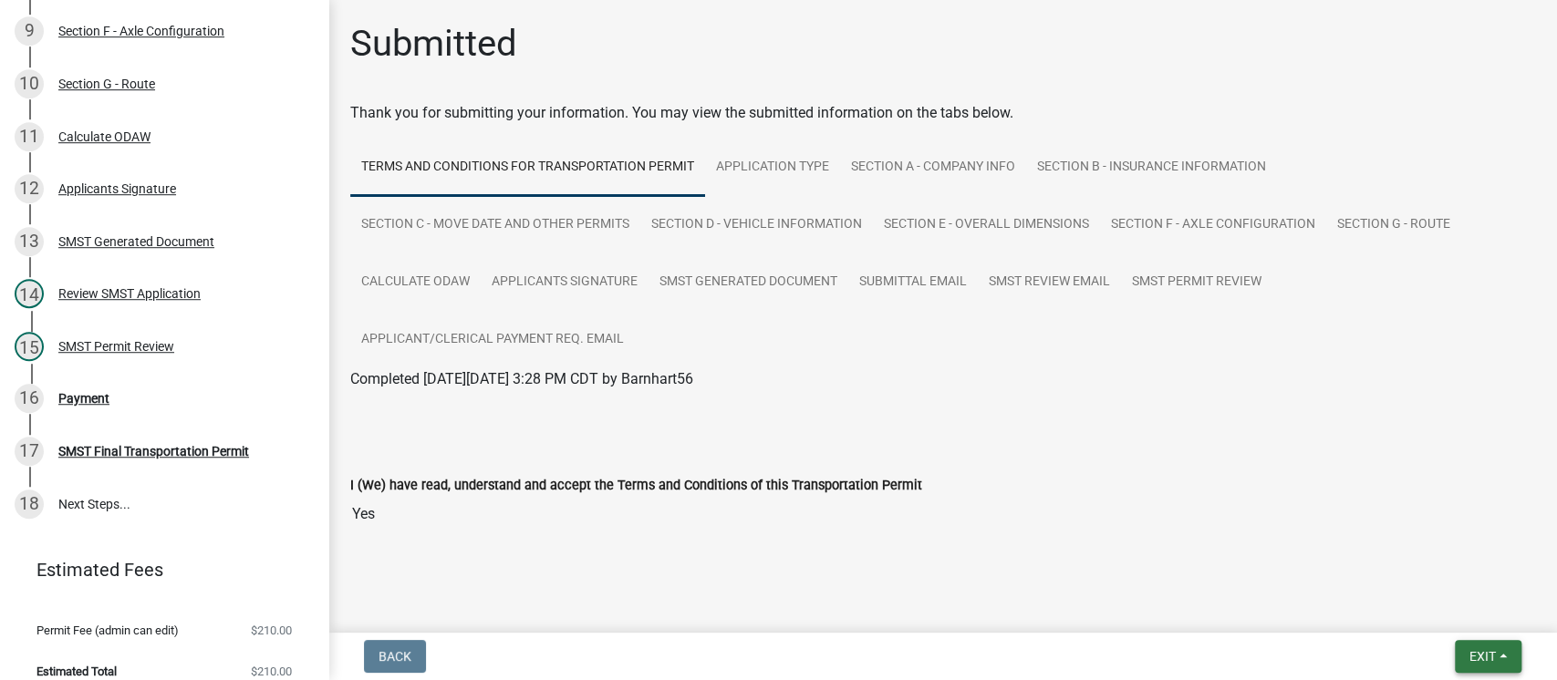
click at [1478, 657] on span "Exit" at bounding box center [1482, 656] width 26 height 15
click at [1431, 607] on button "Save & Exit" at bounding box center [1448, 609] width 146 height 44
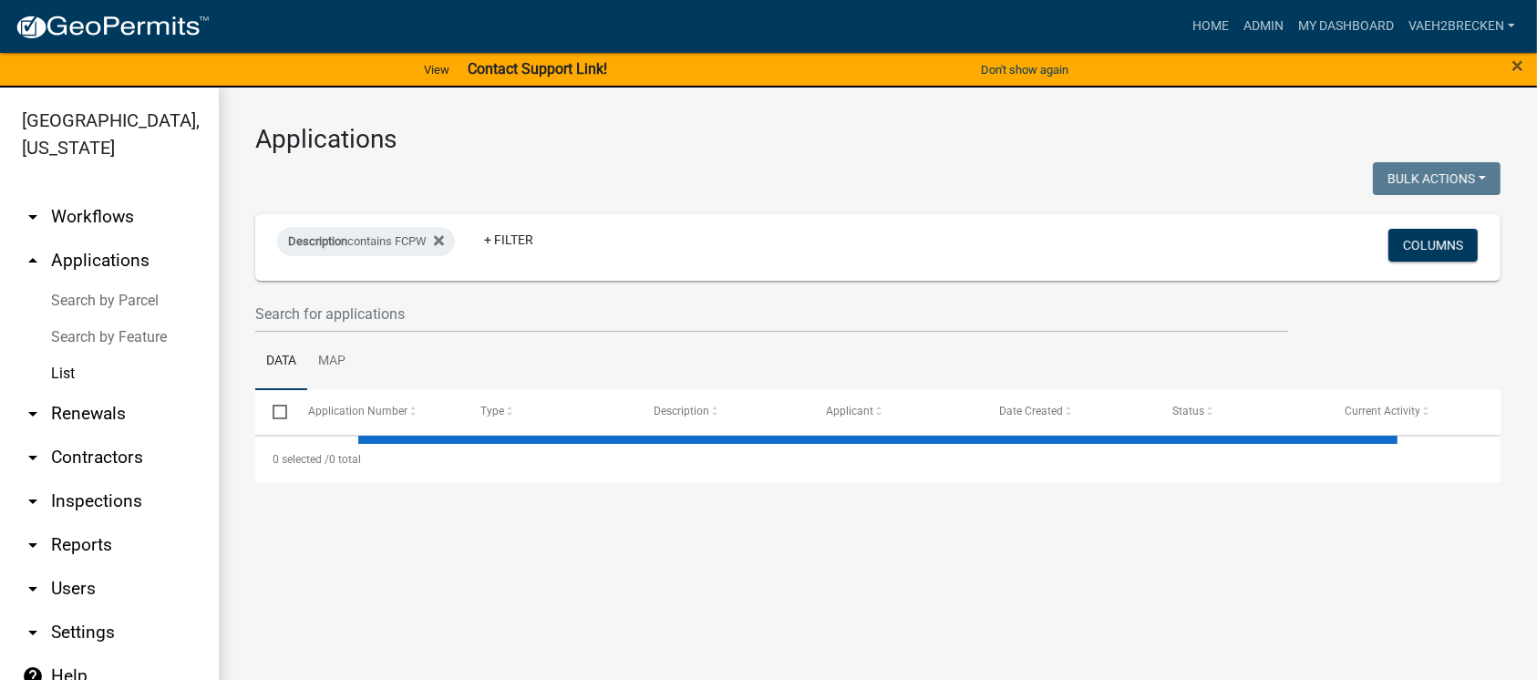
select select "3: 100"
